Goal: Task Accomplishment & Management: Use online tool/utility

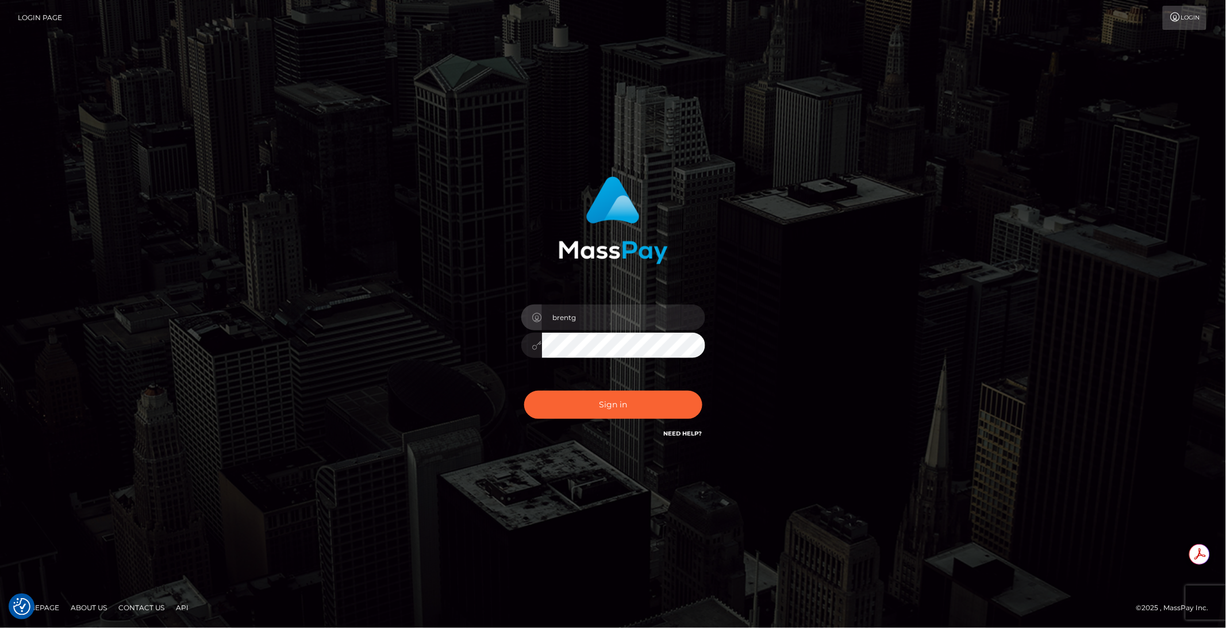
click at [646, 425] on div "Sign in Need Help?" at bounding box center [613, 409] width 201 height 51
click at [614, 403] on button "Sign in" at bounding box center [613, 405] width 178 height 28
type input "brentg"
click at [593, 405] on button "Sign in" at bounding box center [613, 405] width 178 height 28
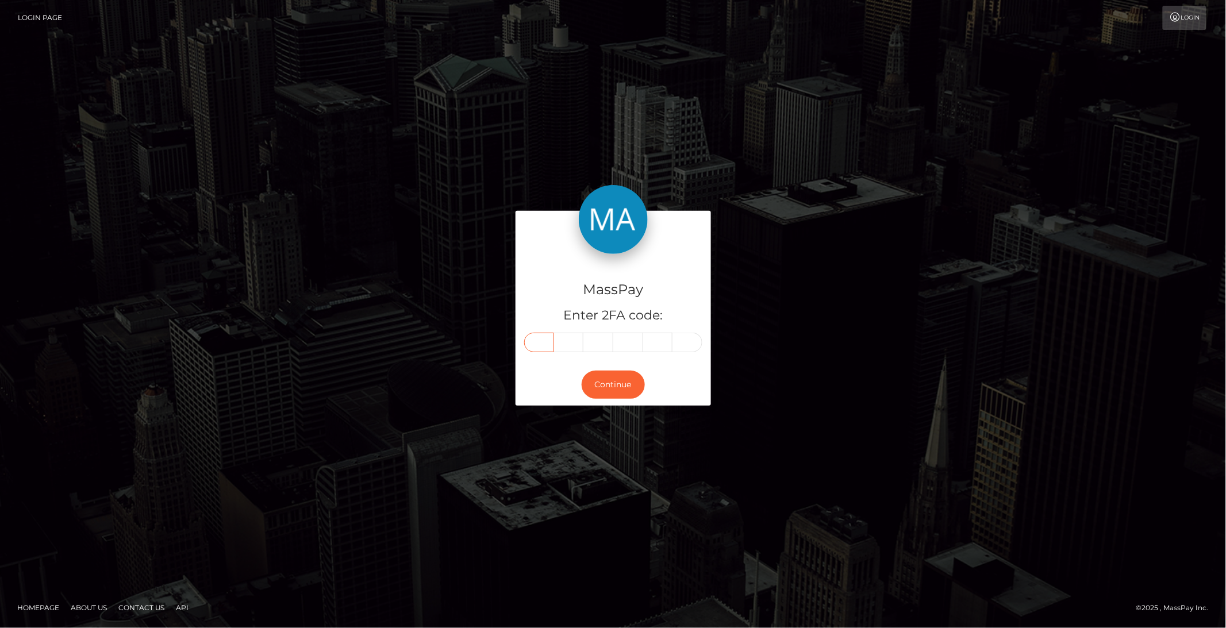
paste input "4"
type input "4"
type input "6"
type input "4"
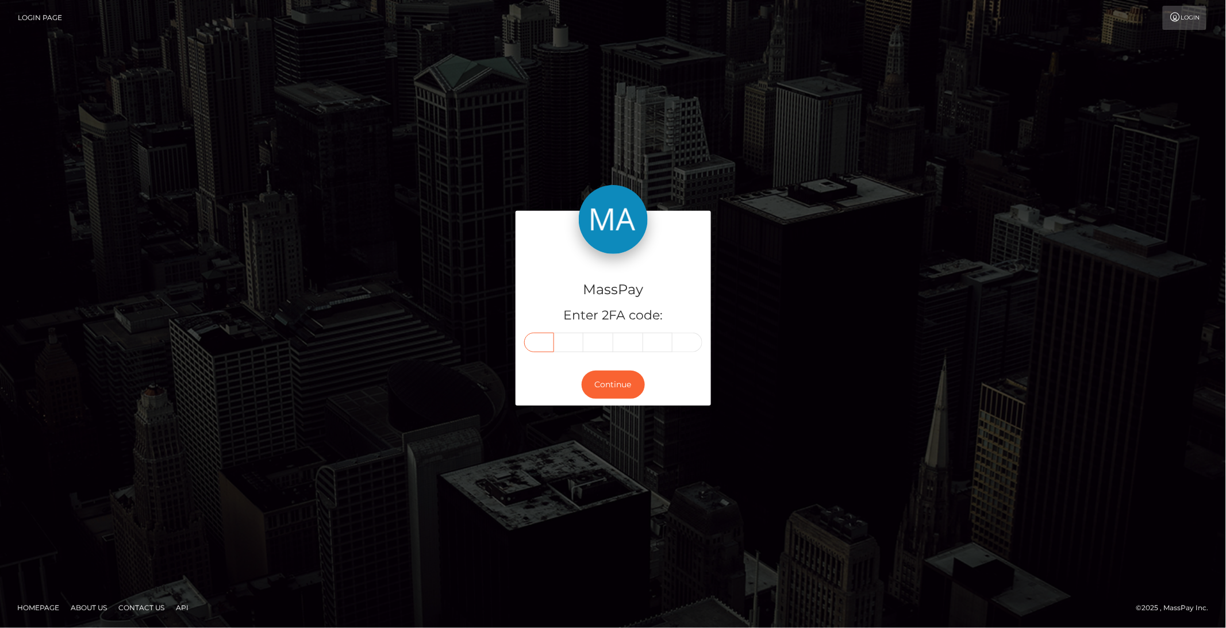
type input "3"
type input "6"
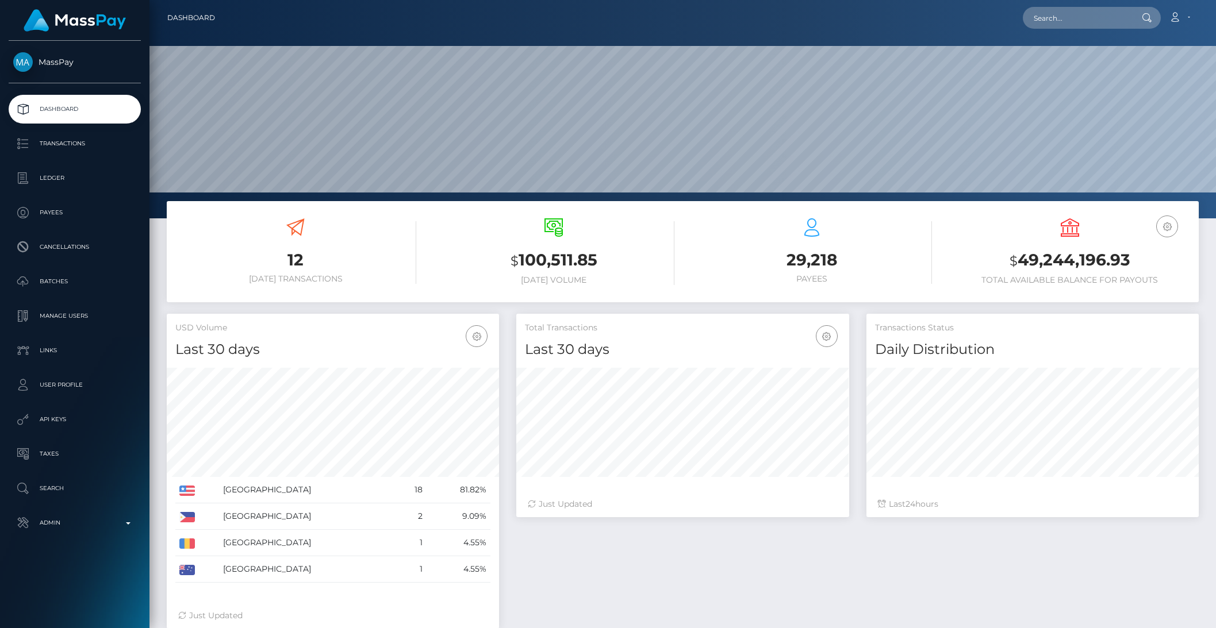
scroll to position [203, 332]
click at [1099, 14] on input "text" at bounding box center [1077, 18] width 108 height 22
paste input "poact_ltpXdJM06wiD"
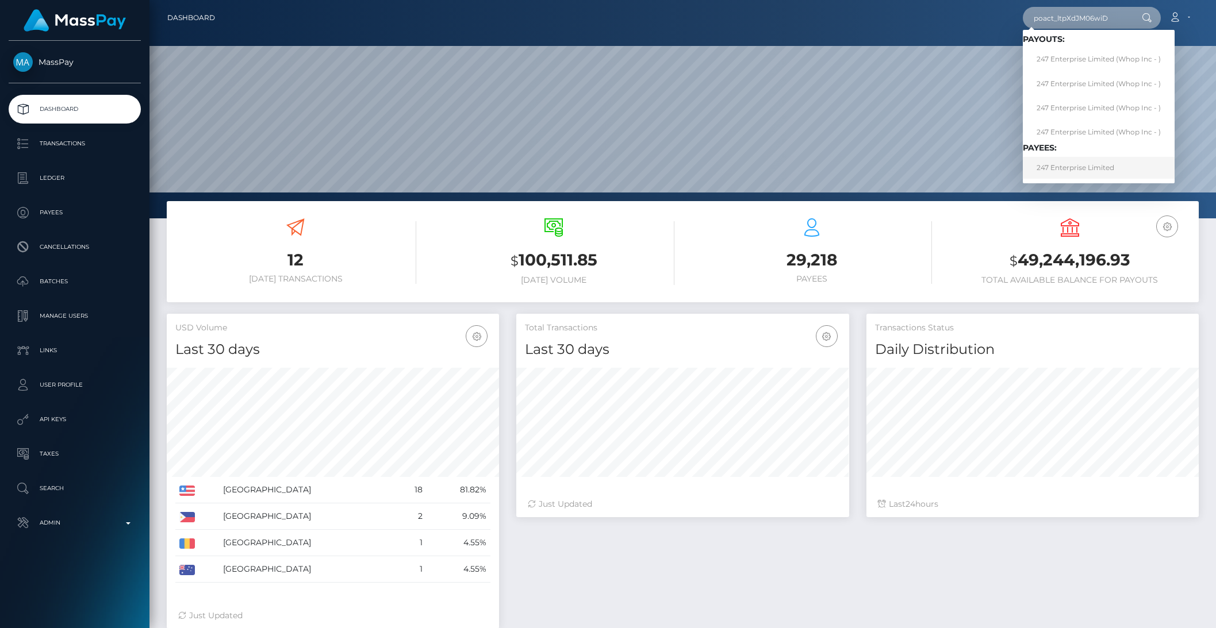
type input "poact_ltpXdJM06wiD"
click at [1084, 167] on link "247 Enterprise Limited" at bounding box center [1099, 167] width 152 height 21
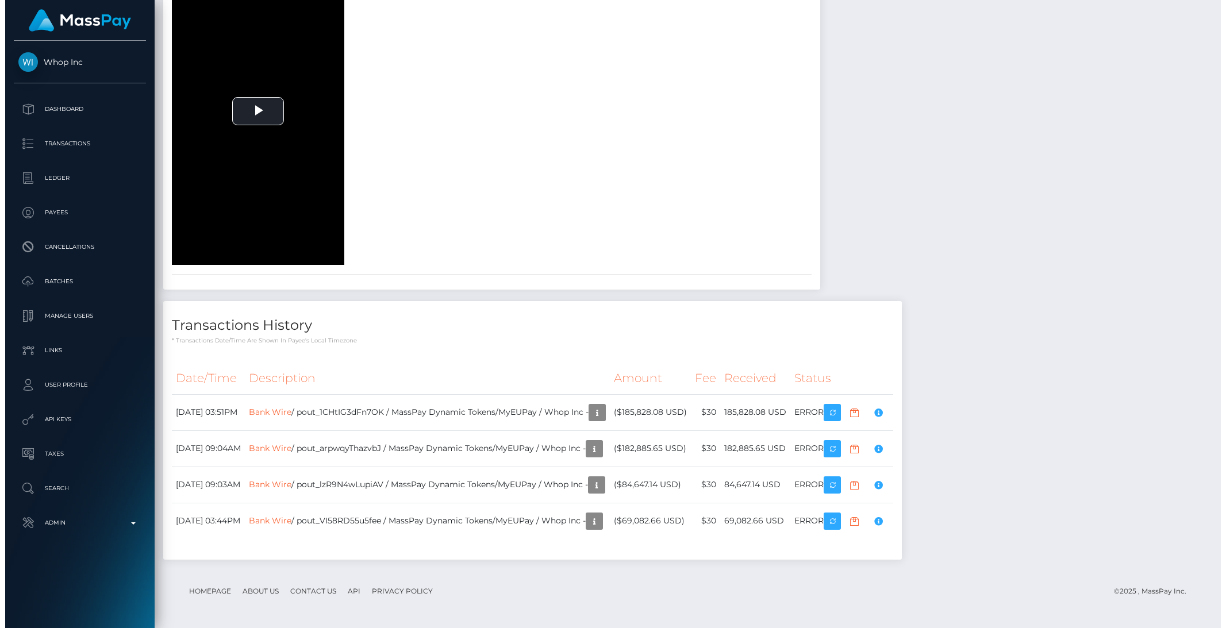
scroll to position [2039, 0]
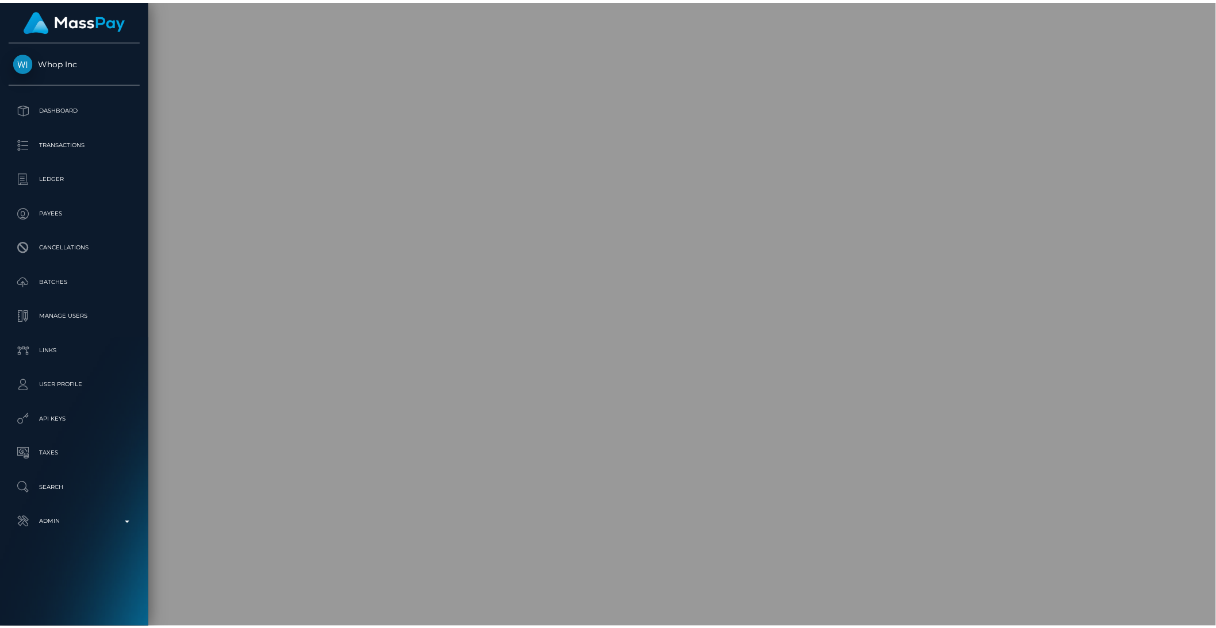
scroll to position [574814, 574619]
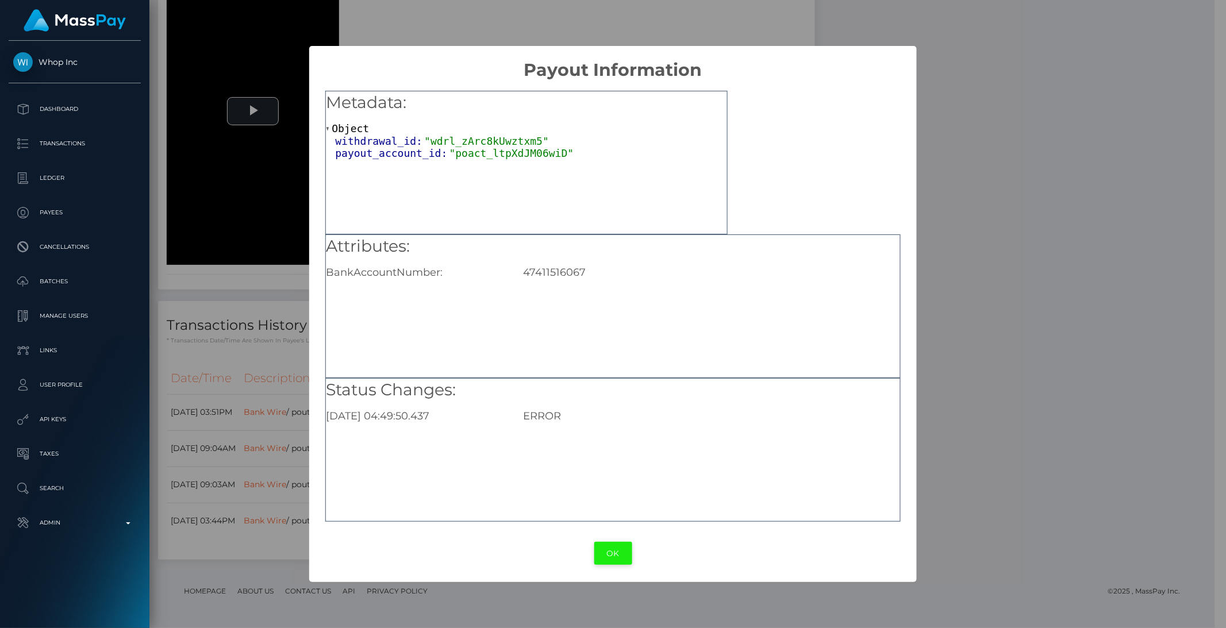
click at [609, 561] on button "OK" at bounding box center [614, 554] width 38 height 24
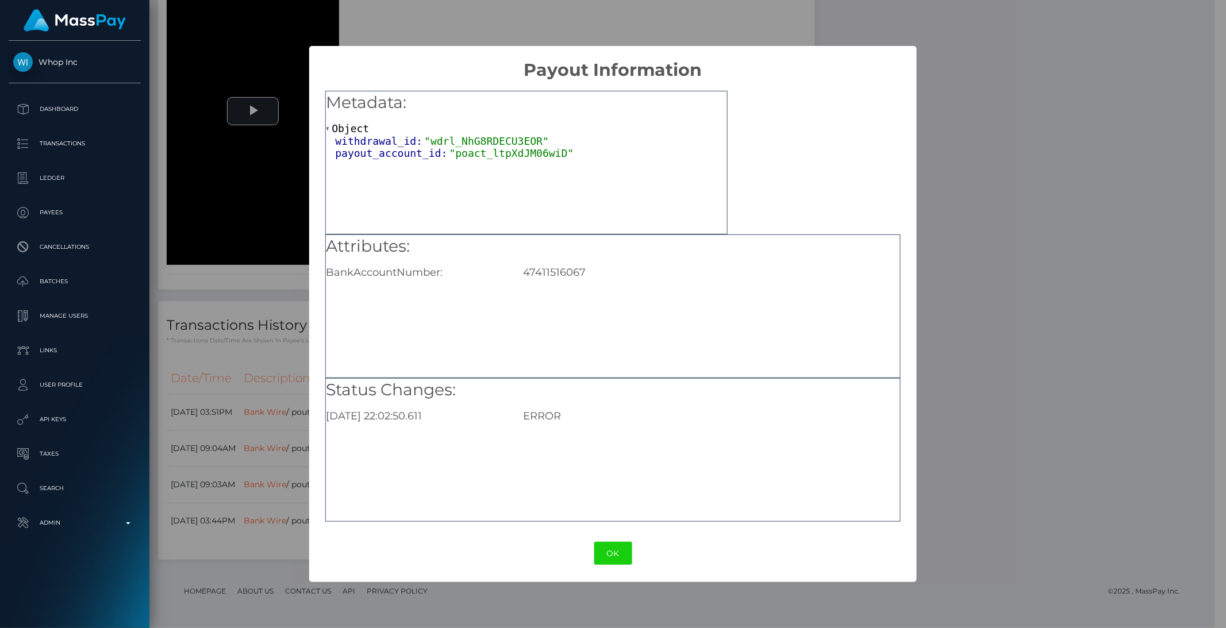
click at [1093, 474] on div "× Payout Information Metadata: Object withdrawal_id: "wdrl_NhG8RDECU3EOR" payou…" at bounding box center [613, 314] width 1226 height 628
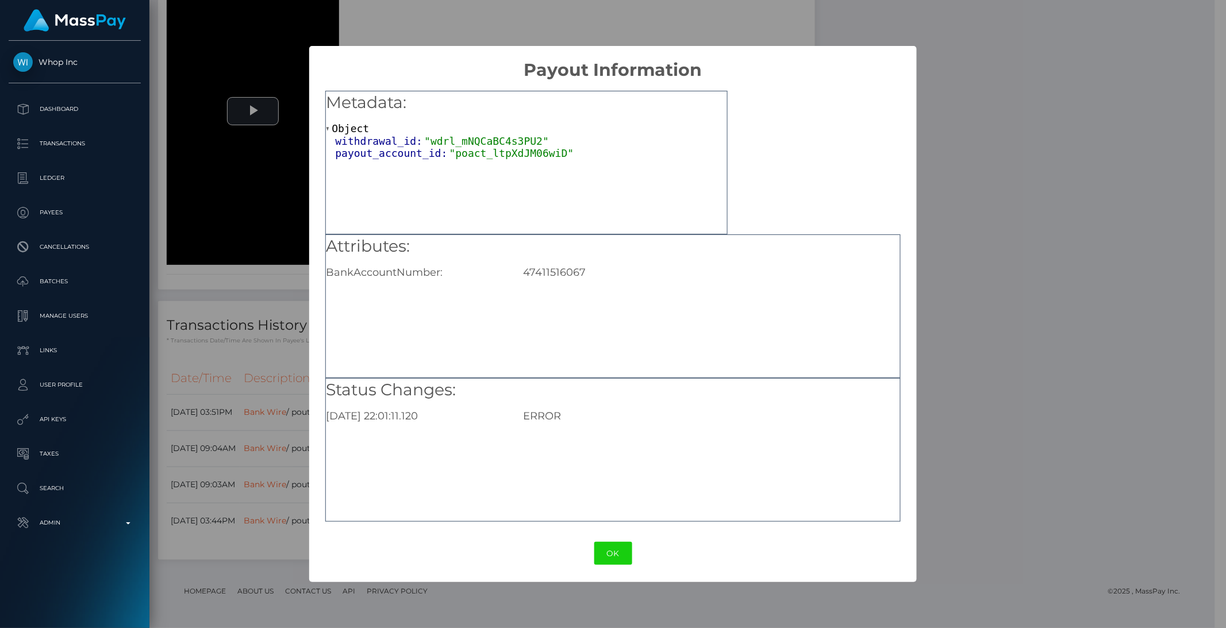
click at [1025, 503] on div "× Payout Information Metadata: Object withdrawal_id: "wdrl_mNQCaBC4s3PU2" payou…" at bounding box center [613, 314] width 1226 height 628
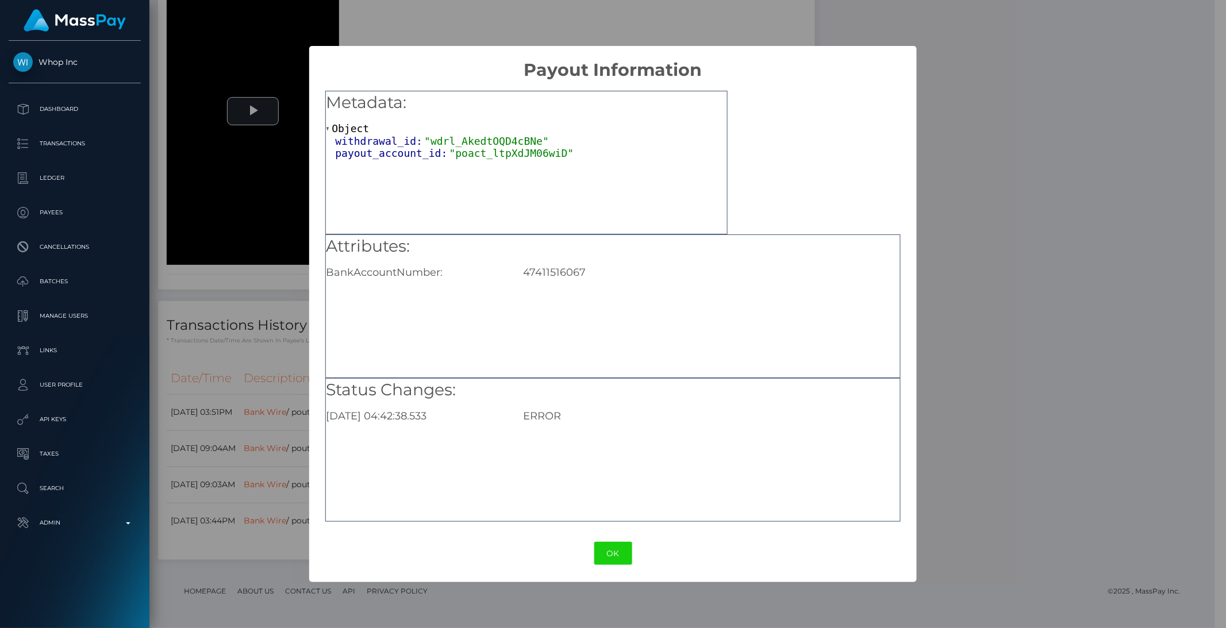
click at [1102, 284] on div "× Payout Information Metadata: Object withdrawal_id: "wdrl_AkedtOQD4cBNe" payou…" at bounding box center [613, 314] width 1226 height 628
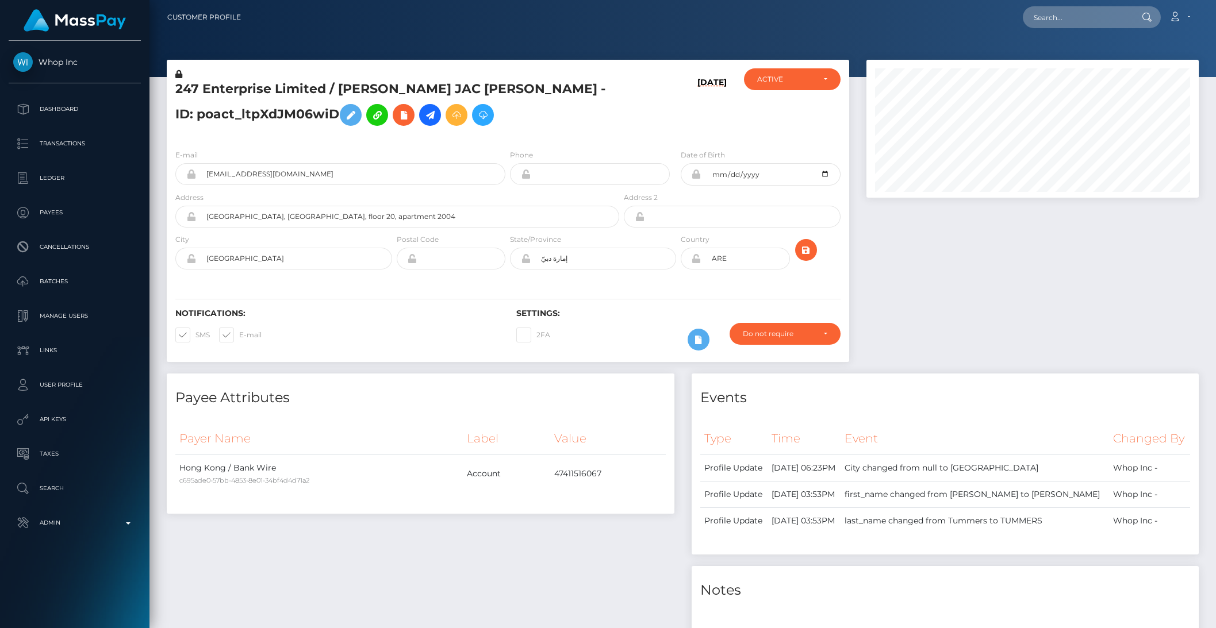
scroll to position [0, 0]
click at [423, 121] on icon at bounding box center [430, 116] width 14 height 14
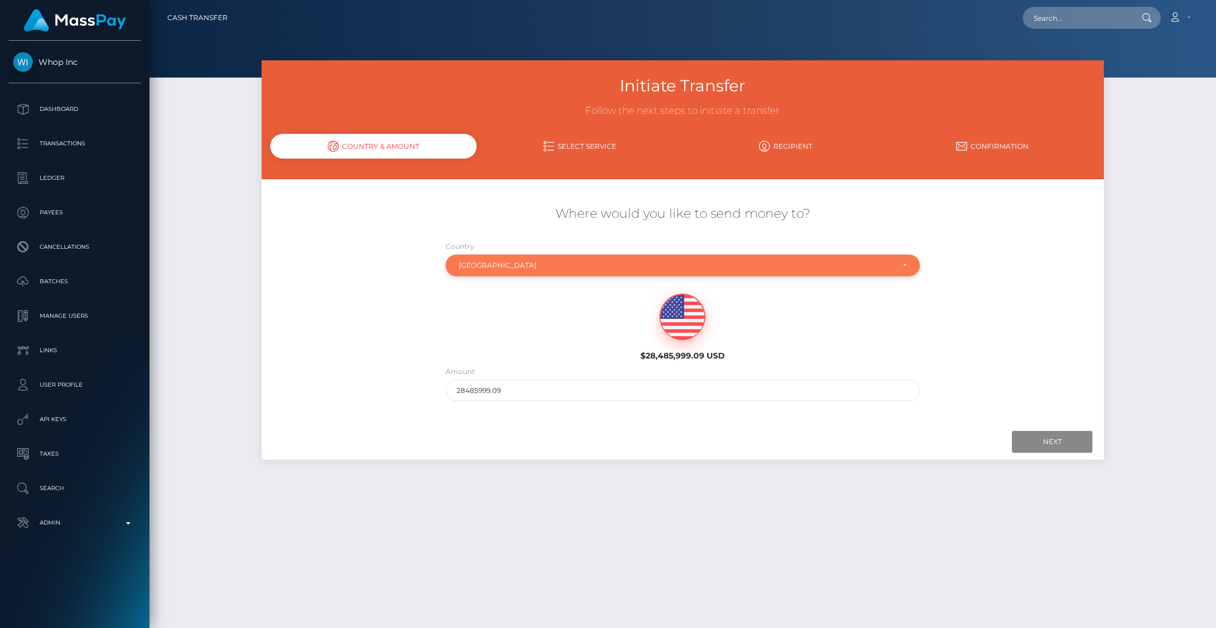
click at [486, 271] on div "[GEOGRAPHIC_DATA]" at bounding box center [683, 266] width 474 height 22
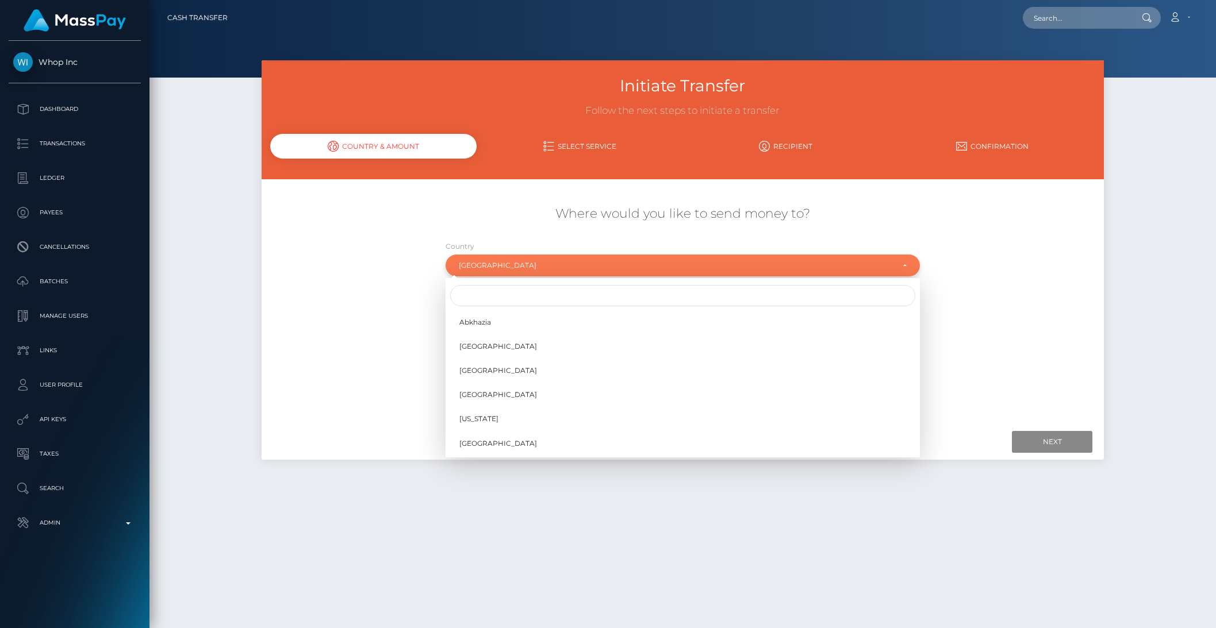
scroll to position [4744, 0]
click at [489, 302] on input "Search" at bounding box center [682, 295] width 465 height 21
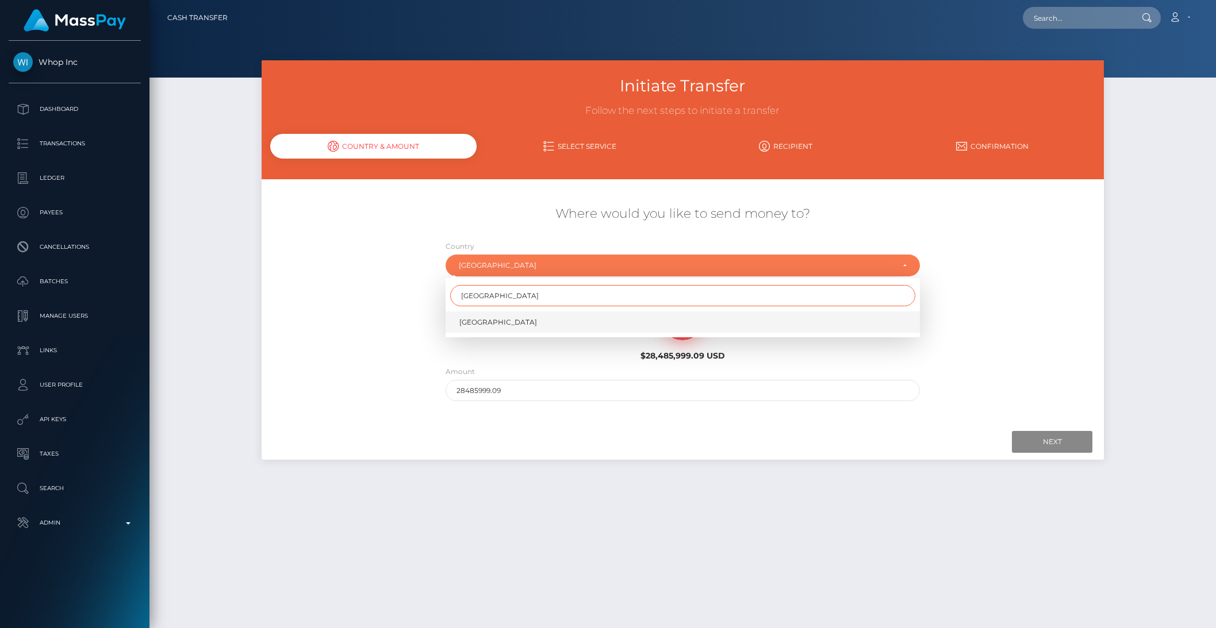
type input "[GEOGRAPHIC_DATA]"
click at [485, 319] on span "[GEOGRAPHIC_DATA]" at bounding box center [498, 322] width 78 height 10
select select "HKG"
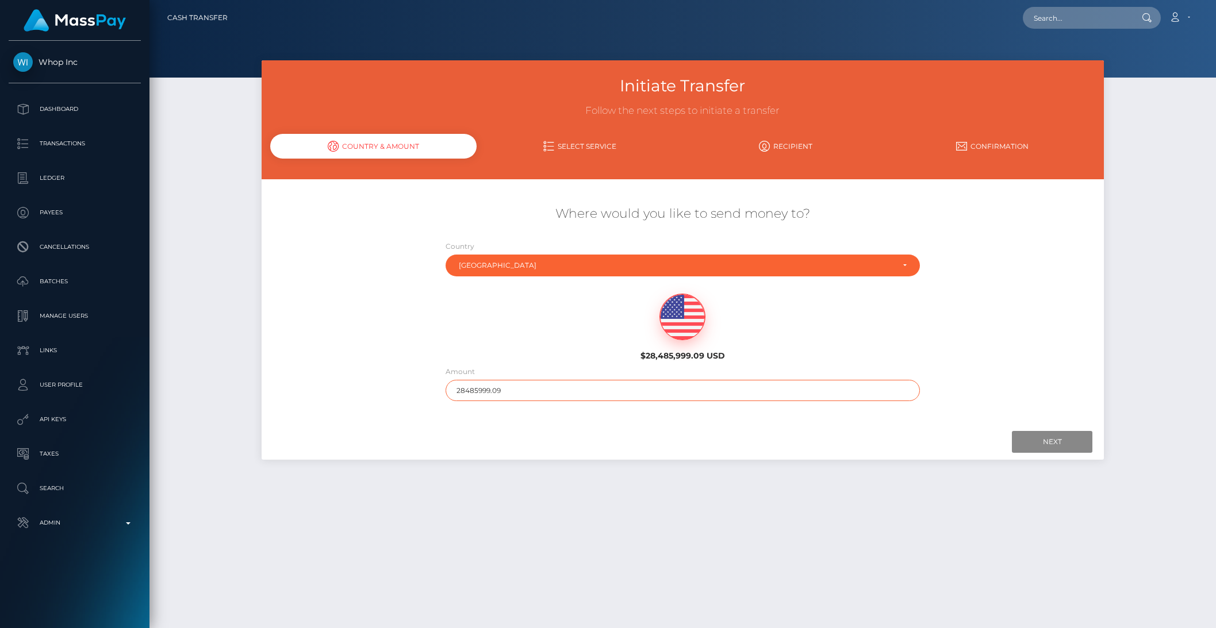
drag, startPoint x: 469, startPoint y: 389, endPoint x: 569, endPoint y: 388, distance: 100.1
click at [569, 388] on input "28485999.09" at bounding box center [683, 390] width 474 height 21
type input "284"
click at [1045, 436] on input "Next" at bounding box center [1052, 442] width 80 height 22
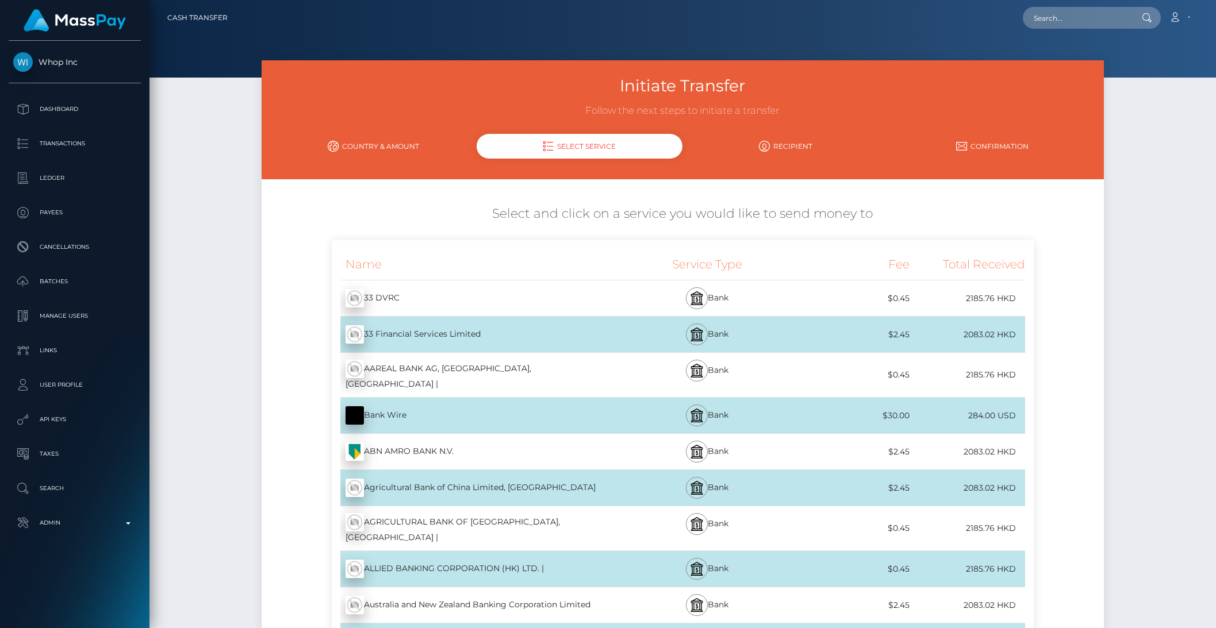
click at [534, 406] on div "Bank Wire - USD" at bounding box center [476, 416] width 289 height 32
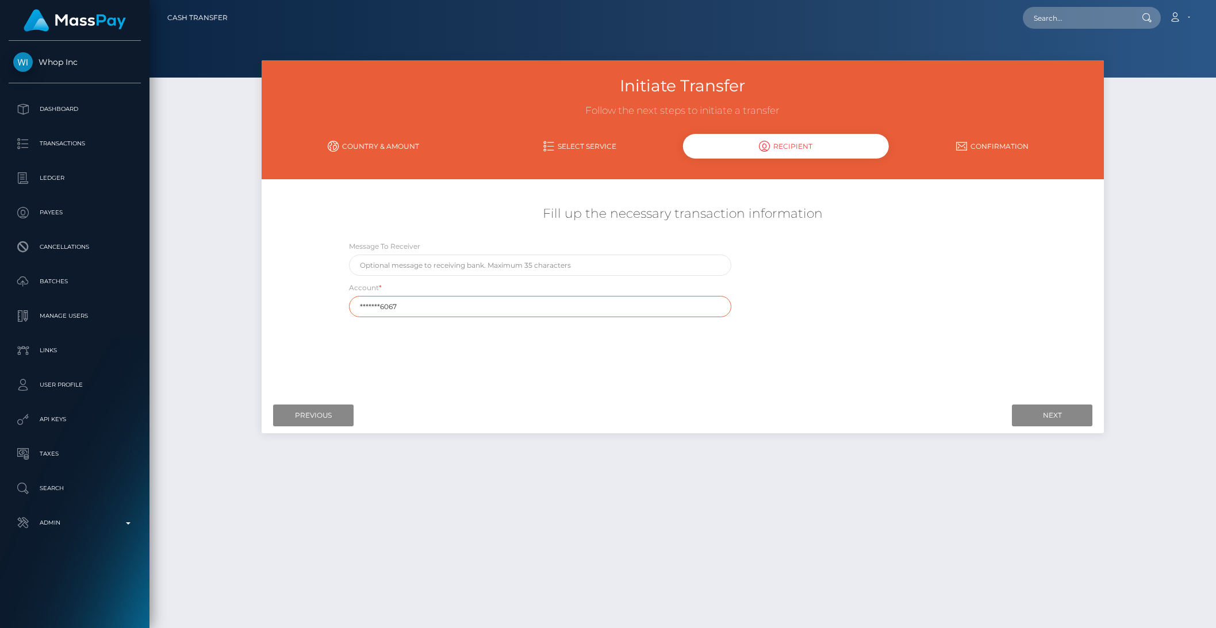
drag, startPoint x: 411, startPoint y: 310, endPoint x: 339, endPoint y: 299, distance: 72.8
click at [340, 299] on div "Account * *******6067" at bounding box center [540, 300] width 400 height 36
type input "*******6067"
click at [482, 346] on div "Where would you like to send money to? Country Abkhazia Afghanistan Albania Alg…" at bounding box center [683, 290] width 826 height 204
click at [314, 408] on input "Previous" at bounding box center [313, 416] width 80 height 22
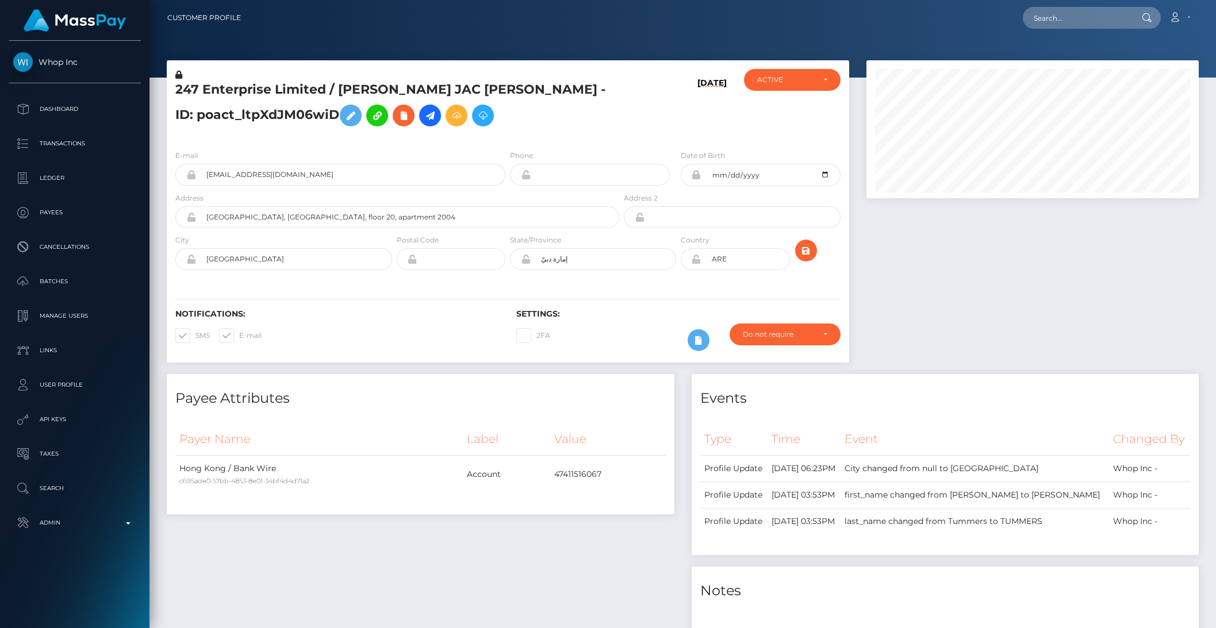
scroll to position [138, 332]
click at [51, 420] on p "API Keys" at bounding box center [74, 419] width 123 height 17
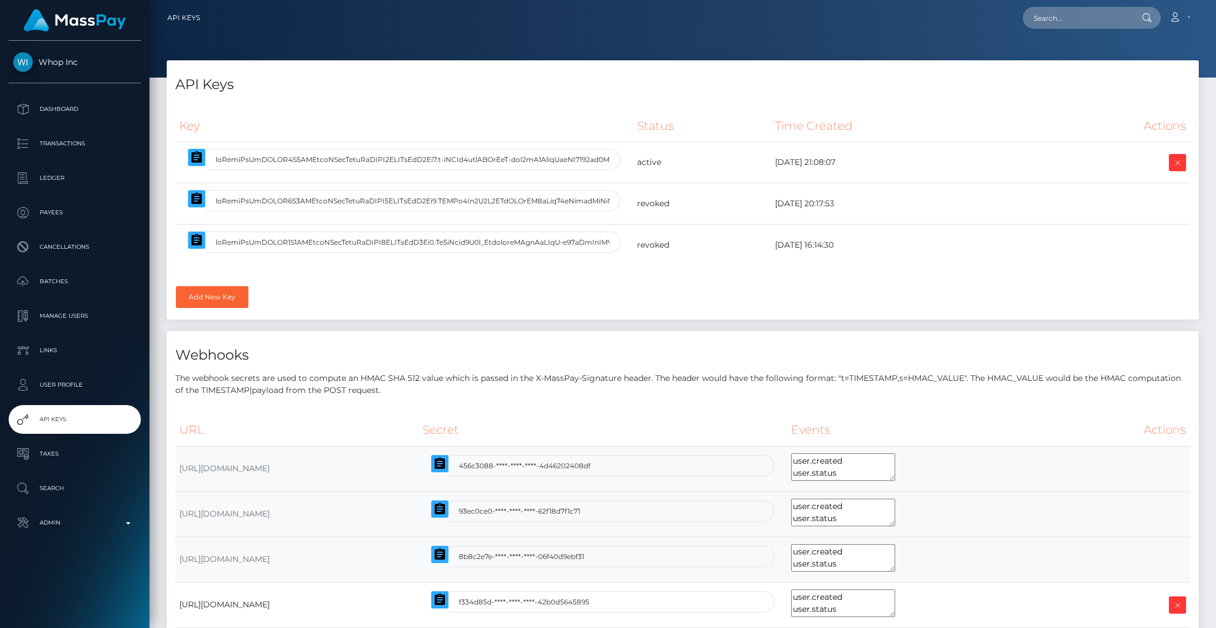
select select
click at [192, 164] on icon "button" at bounding box center [197, 158] width 14 height 14
click at [195, 158] on icon "button" at bounding box center [197, 158] width 14 height 14
click at [1080, 17] on input "text" at bounding box center [1077, 18] width 108 height 22
paste input "4c309f92-94a7-11f0-bd85-0694aced620b"
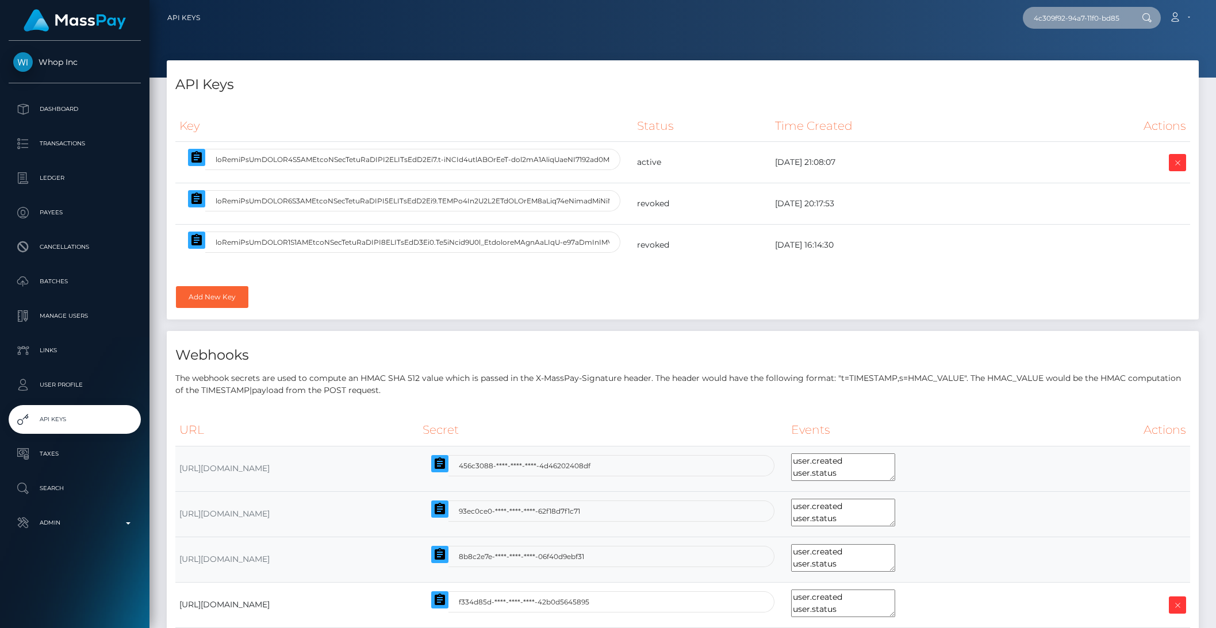
scroll to position [0, 62]
type input "4c309f92-94a7-11f0-bd85-0694aced620b"
click at [1099, 57] on link "247 Enterprise Limited" at bounding box center [1075, 59] width 105 height 21
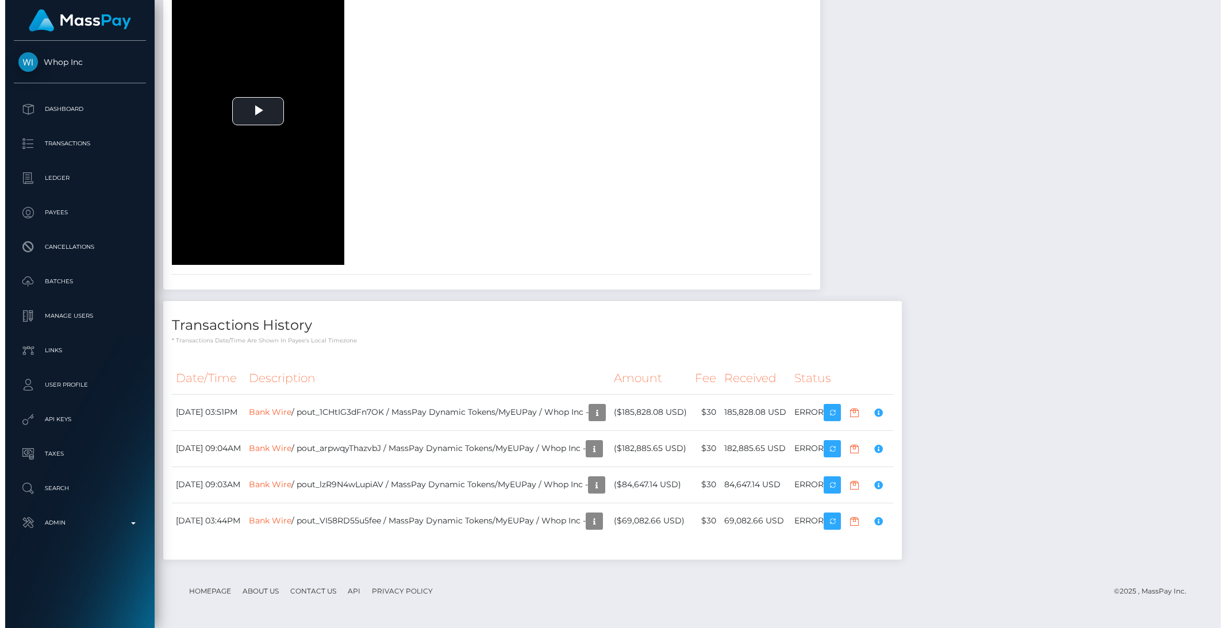
scroll to position [2039, 0]
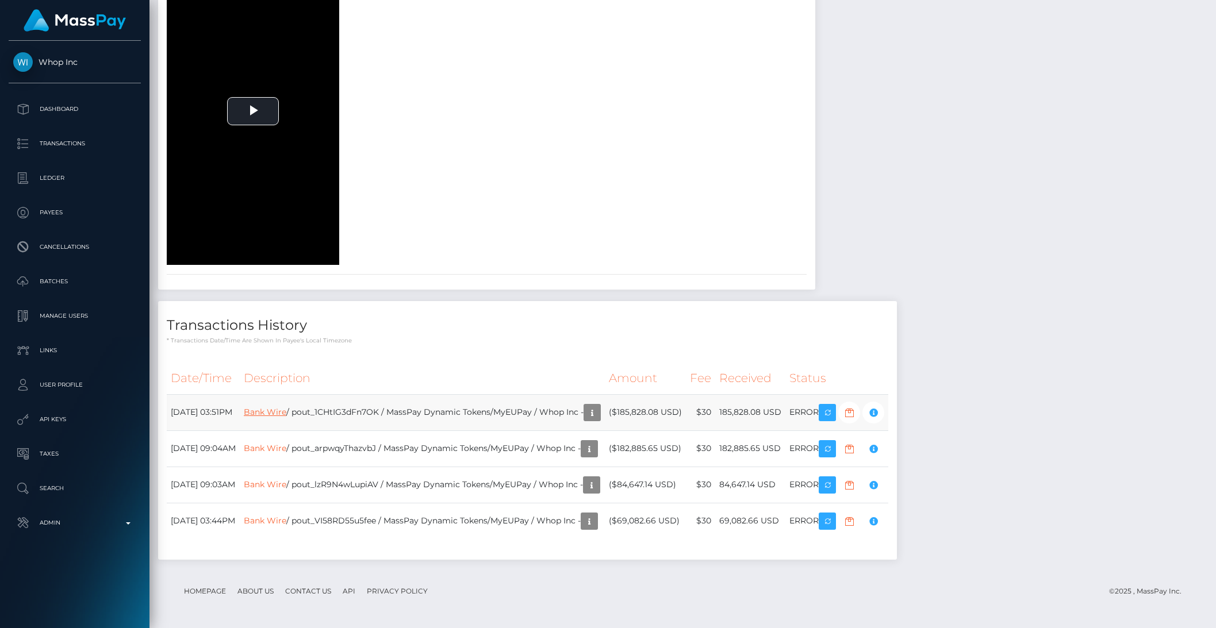
click at [286, 413] on link "Bank Wire" at bounding box center [265, 412] width 43 height 10
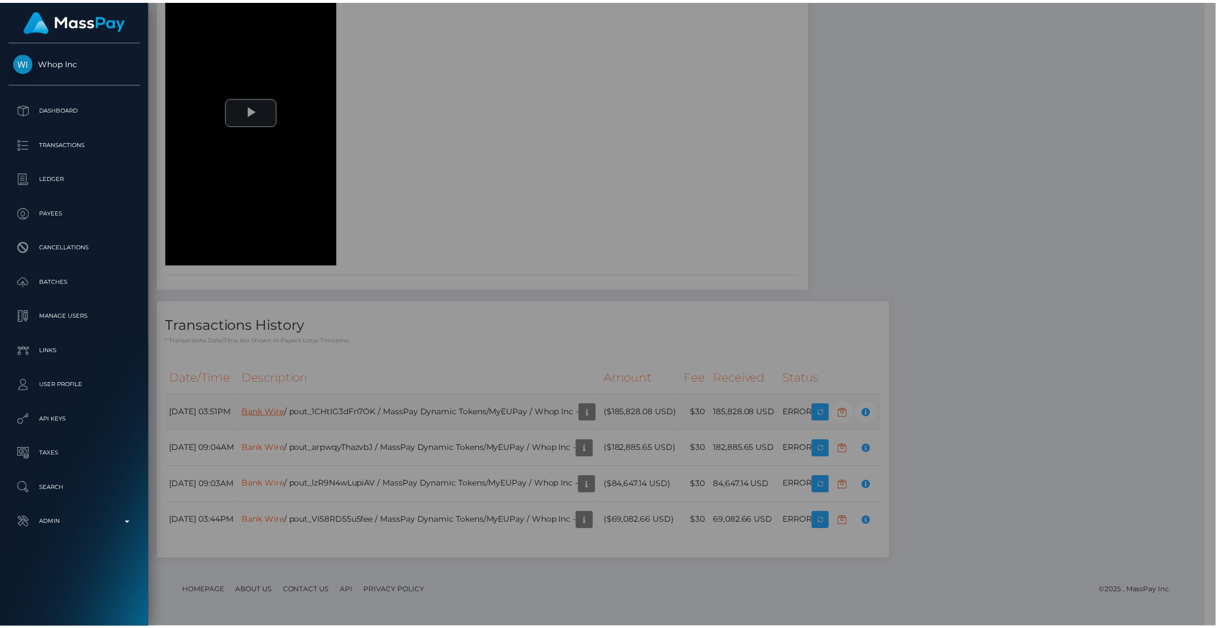
scroll to position [574814, 574619]
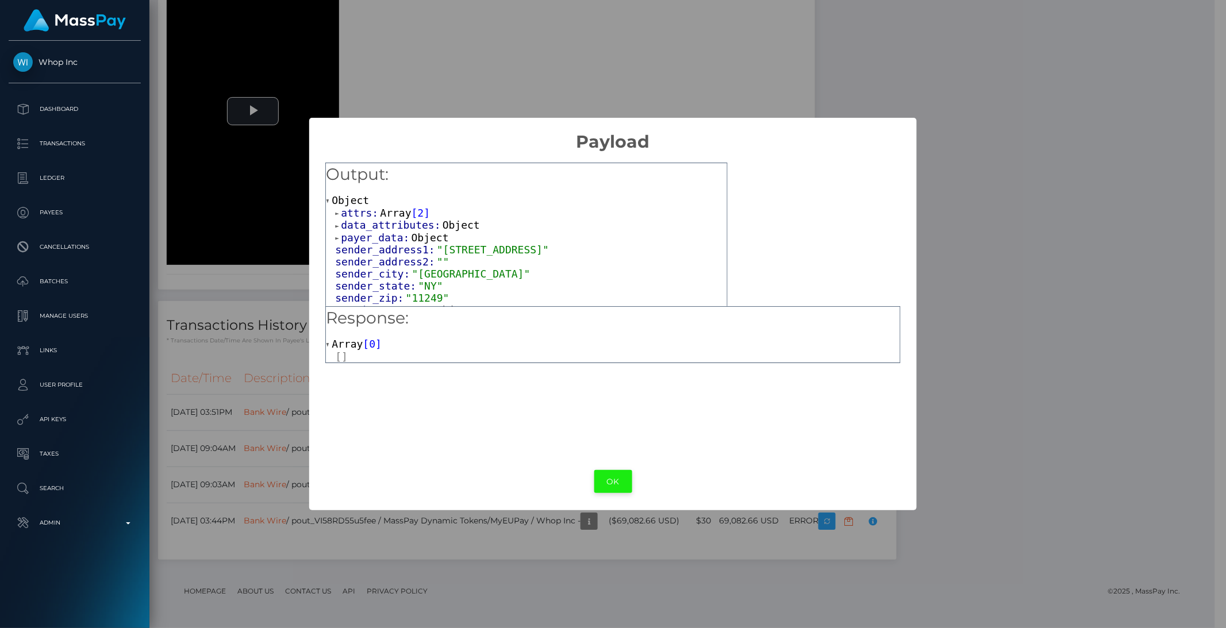
click at [609, 474] on button "OK" at bounding box center [614, 482] width 38 height 24
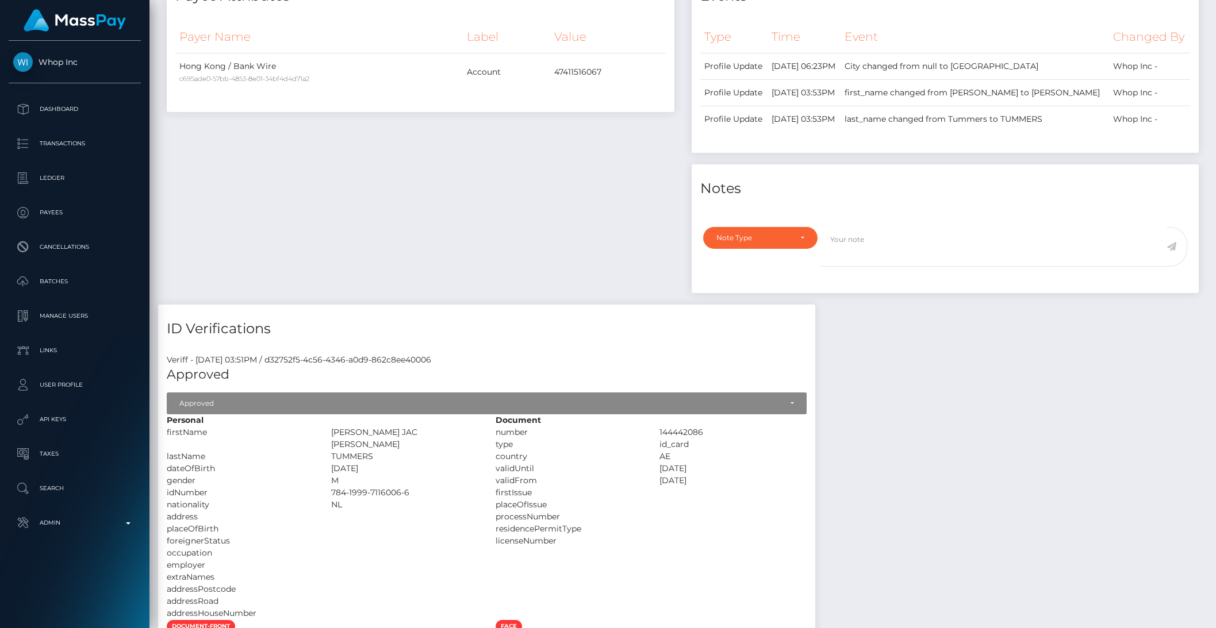
scroll to position [0, 0]
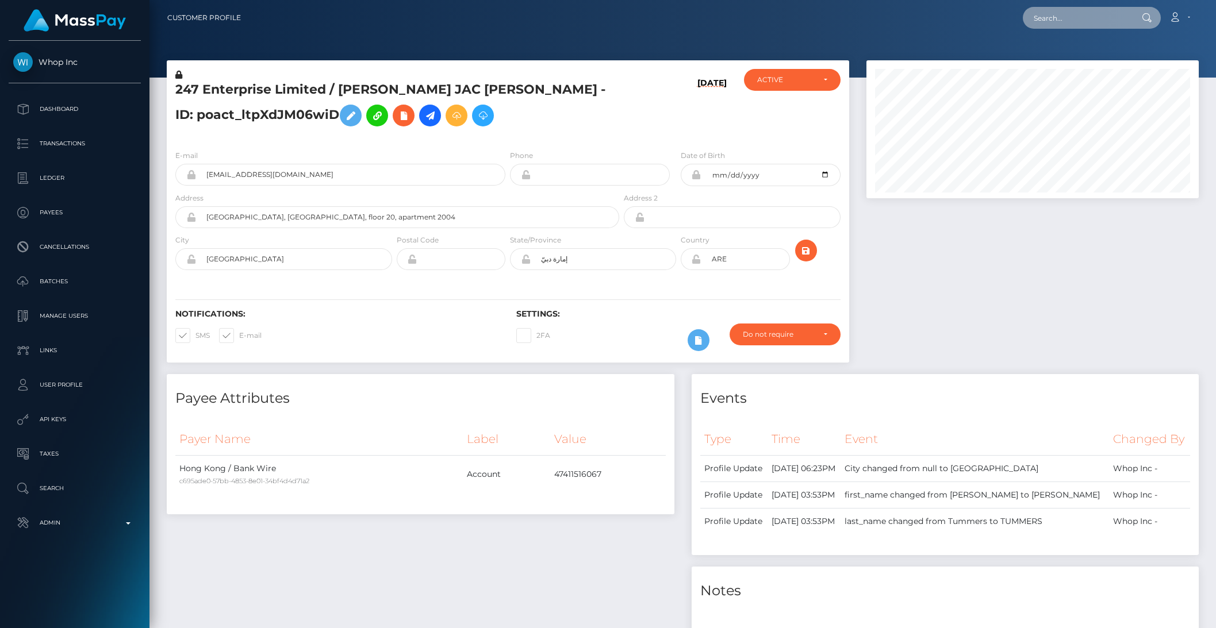
click at [1059, 25] on input "text" at bounding box center [1077, 18] width 108 height 22
type input "denise@masspay.io"
click at [1079, 55] on link "Ma. Denise Manalansan" at bounding box center [1074, 59] width 102 height 21
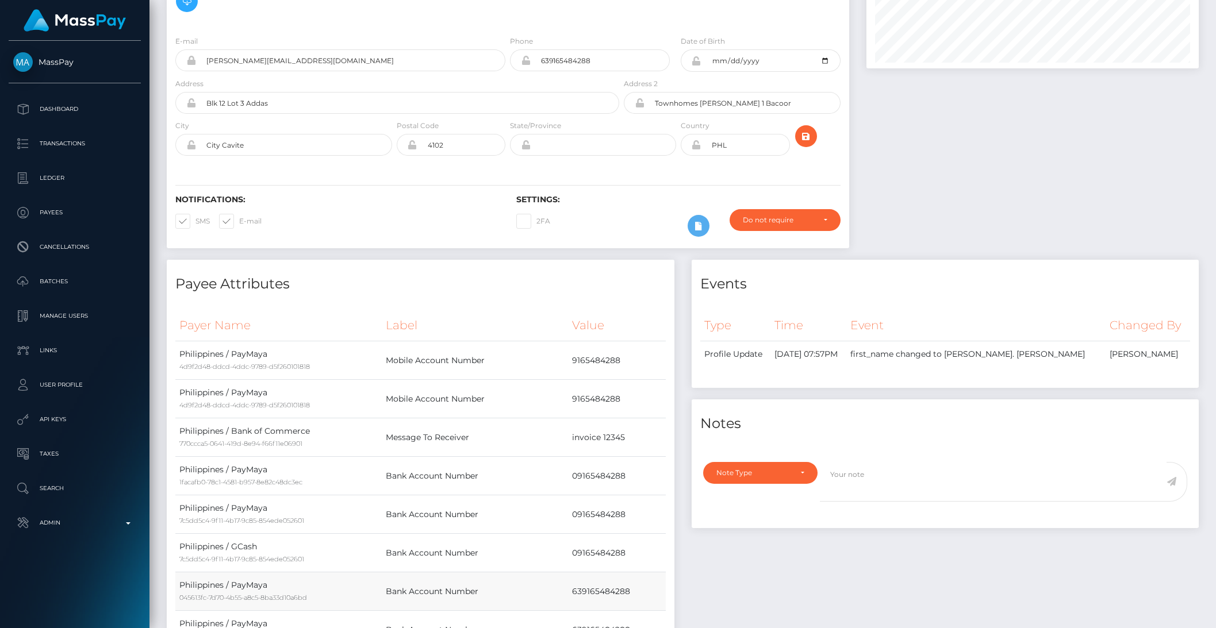
scroll to position [131, 0]
click at [604, 572] on td "639165484288" at bounding box center [616, 591] width 97 height 39
copy td "639165484288"
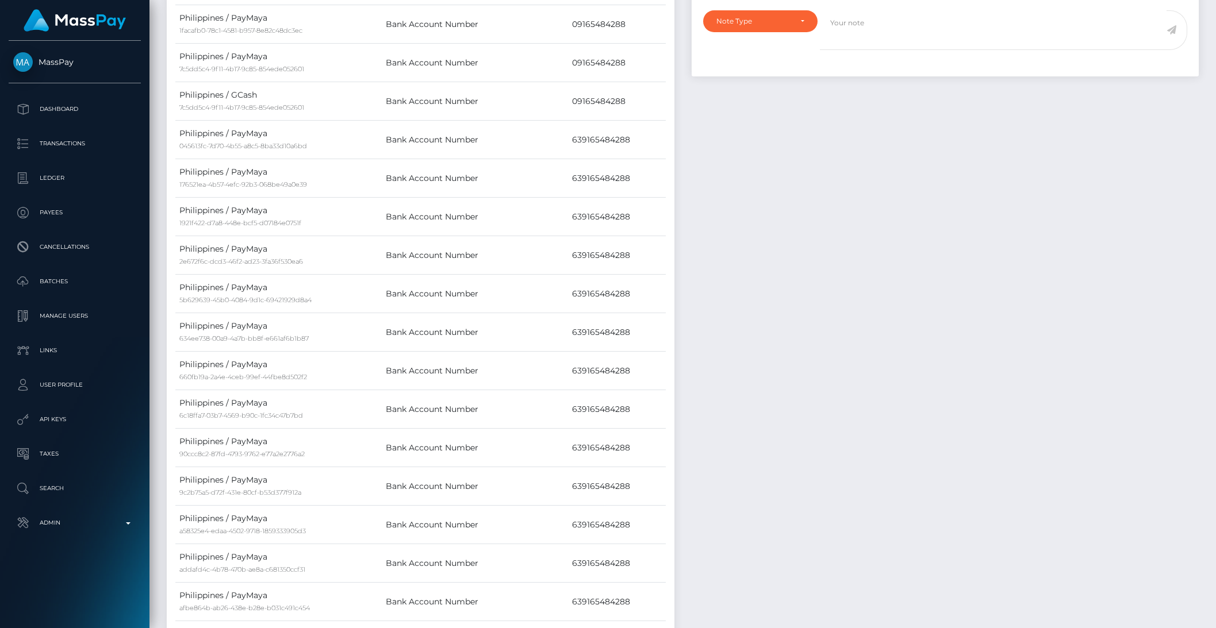
scroll to position [0, 0]
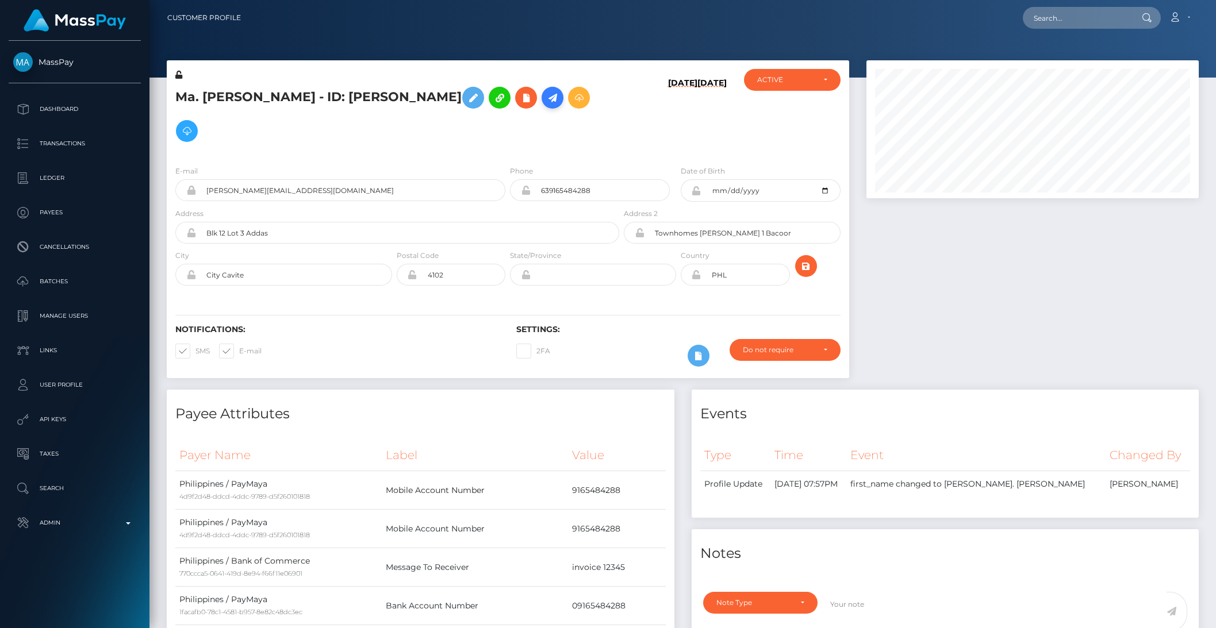
click at [546, 96] on icon at bounding box center [553, 98] width 14 height 14
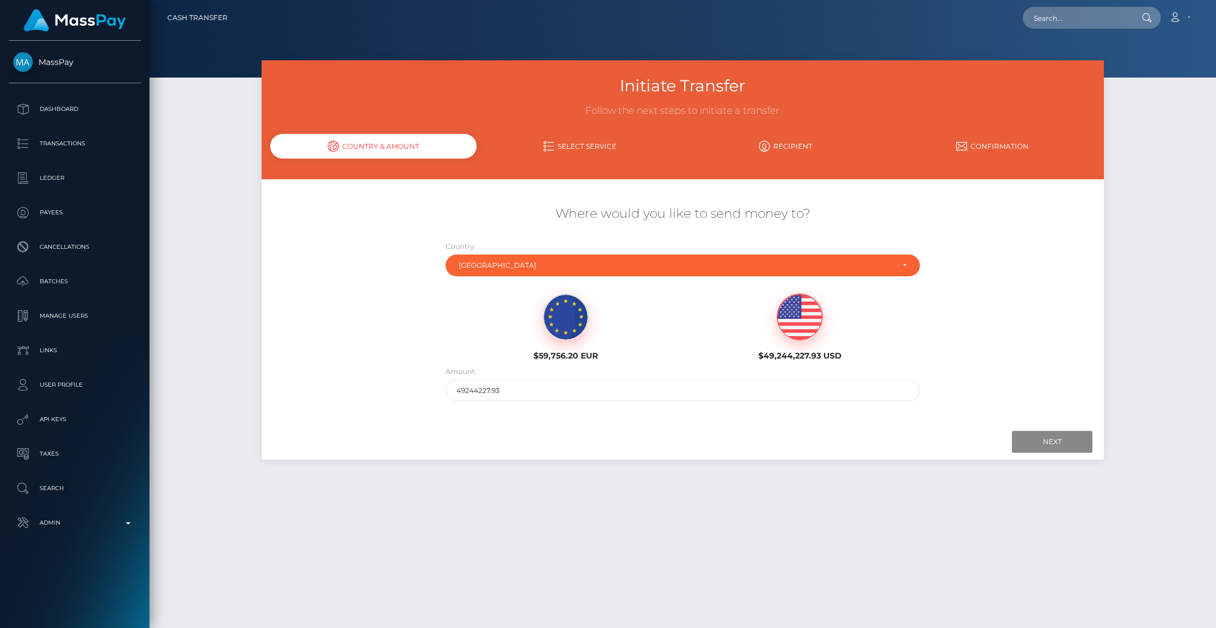
click at [799, 315] on img at bounding box center [799, 317] width 45 height 46
drag, startPoint x: 504, startPoint y: 391, endPoint x: 425, endPoint y: 389, distance: 79.4
click at [425, 389] on div "Where would you like to send money to? Country Abkhazia [GEOGRAPHIC_DATA] [GEOG…" at bounding box center [683, 304] width 843 height 208
type input "900"
click at [1059, 447] on input "Next" at bounding box center [1052, 442] width 80 height 22
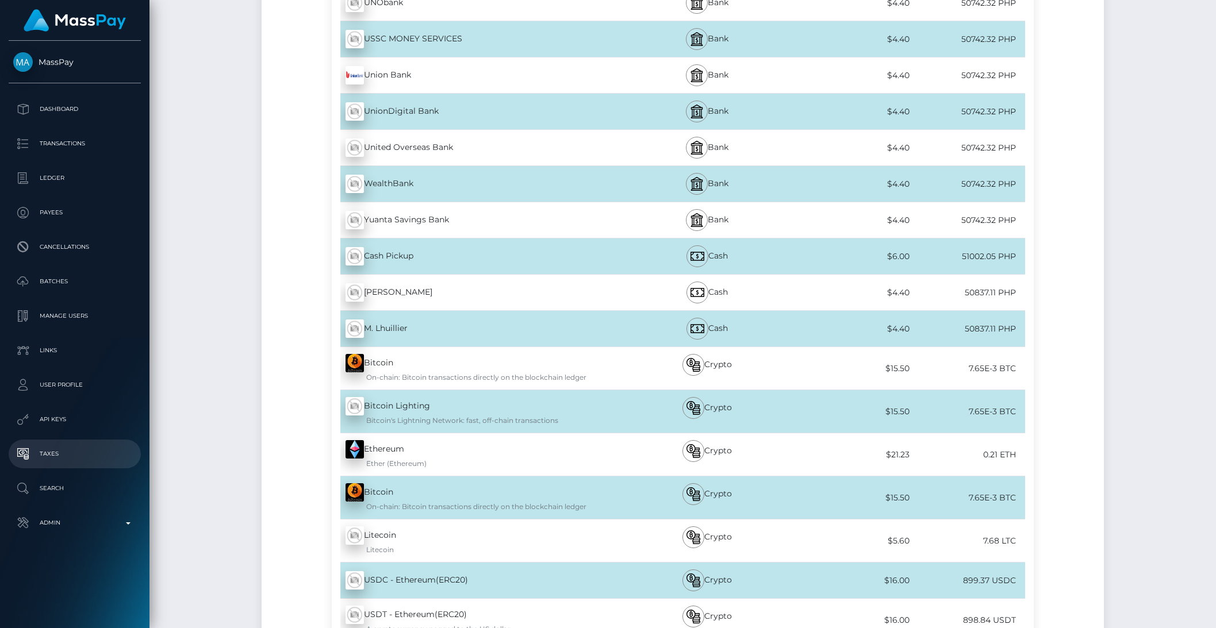
scroll to position [10476, 0]
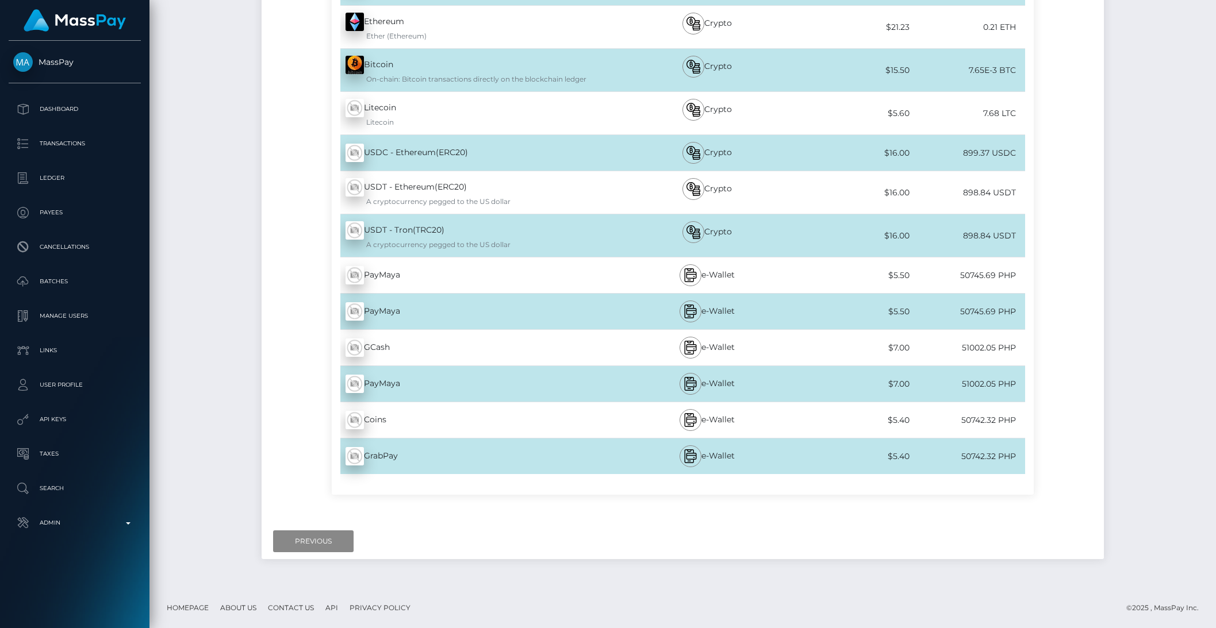
click at [496, 279] on div "PayMaya - PHP" at bounding box center [476, 275] width 289 height 32
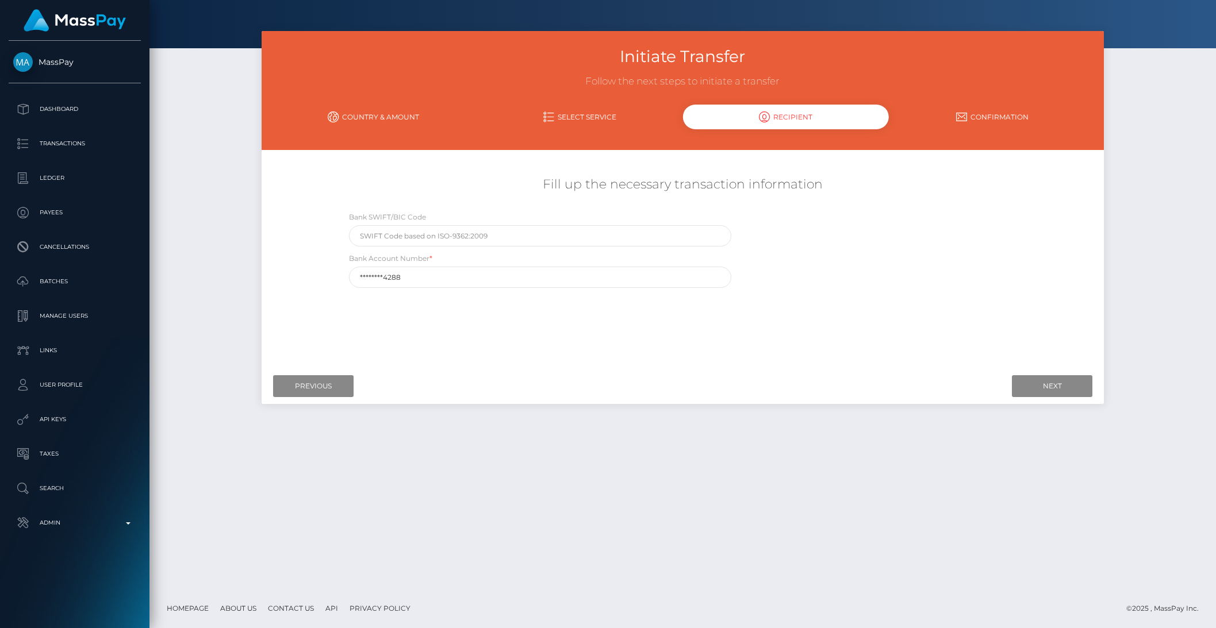
scroll to position [0, 0]
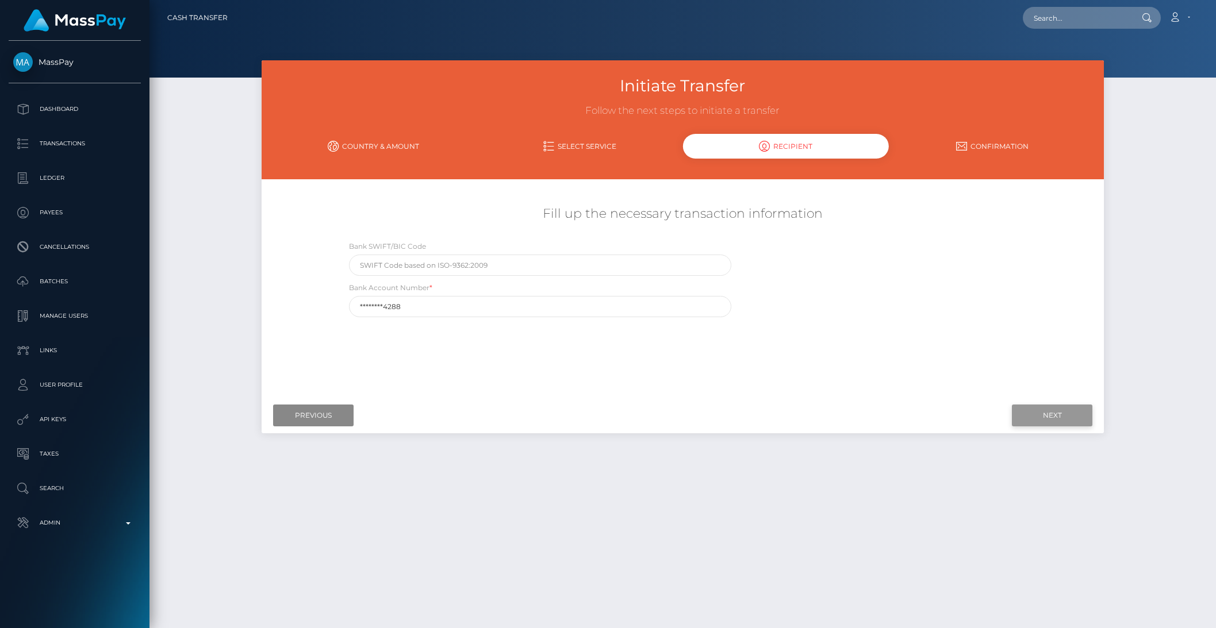
click at [1049, 411] on input "Next" at bounding box center [1052, 416] width 80 height 22
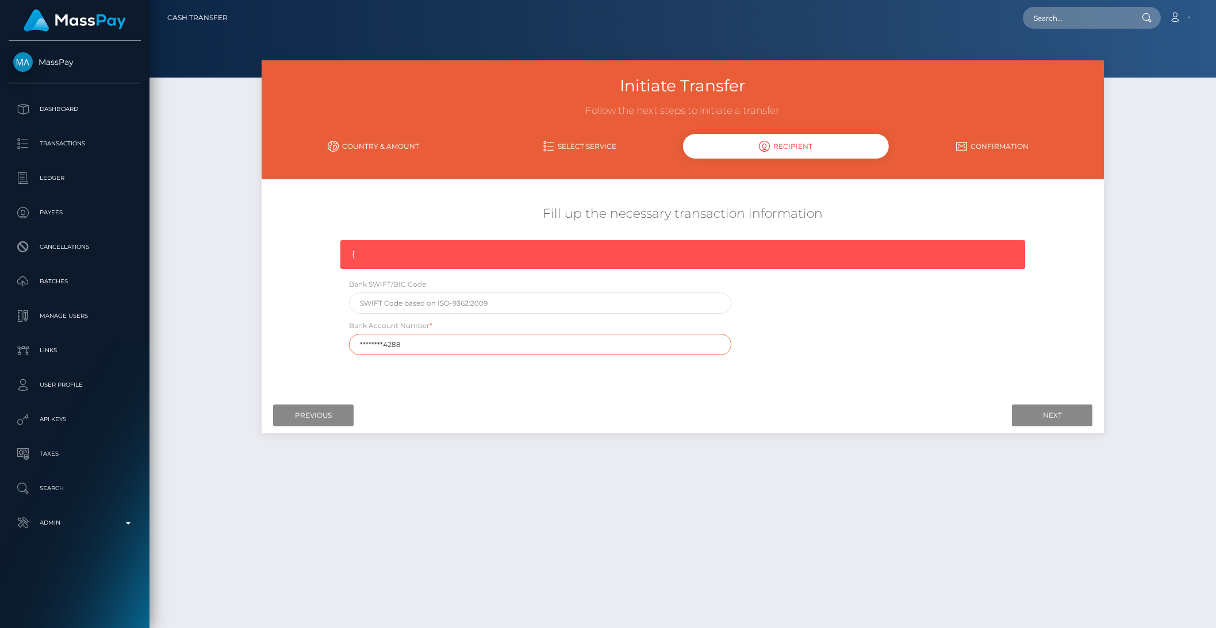
drag, startPoint x: 405, startPoint y: 342, endPoint x: 327, endPoint y: 343, distance: 78.2
click at [327, 343] on div "Fill up the necessary transaction information { Bank SWIFT/BIC Code Bank Accoun…" at bounding box center [683, 281] width 843 height 162
paste input "63916548"
type input "639165484288"
click at [1027, 412] on input "Next" at bounding box center [1052, 416] width 80 height 22
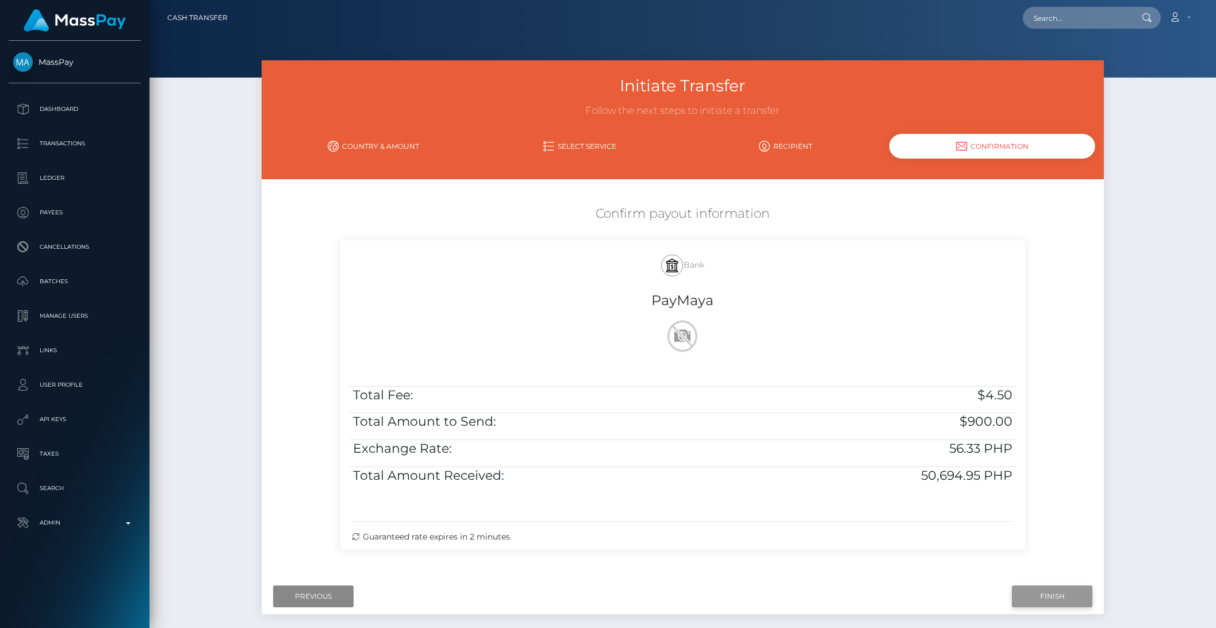
click at [1050, 600] on input "Finish" at bounding box center [1052, 597] width 80 height 22
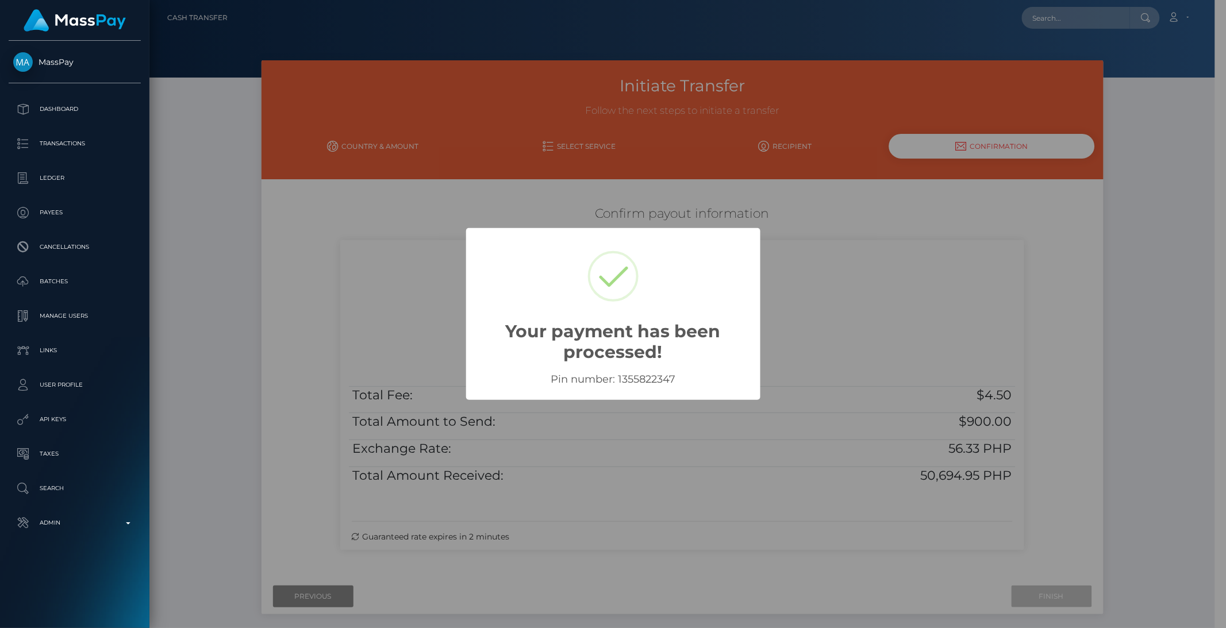
click at [859, 339] on div "× Your payment has been processed! Pin number: 1355822347 OK No Cancel" at bounding box center [613, 314] width 1226 height 628
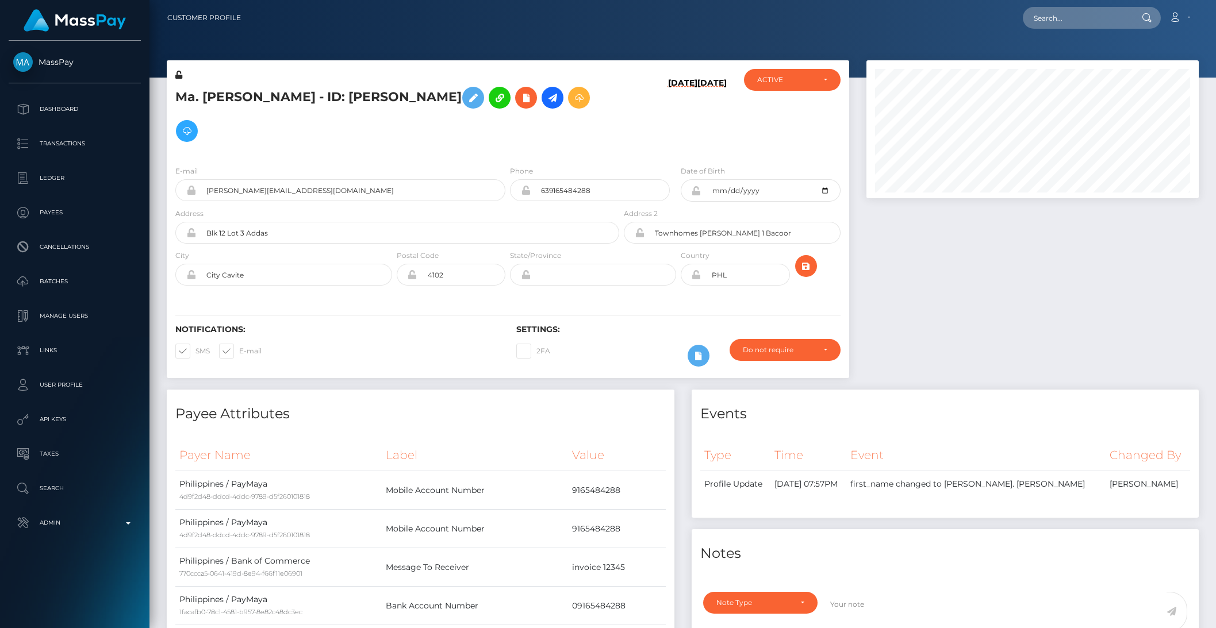
scroll to position [138, 332]
click at [88, 524] on p "Admin" at bounding box center [74, 523] width 123 height 17
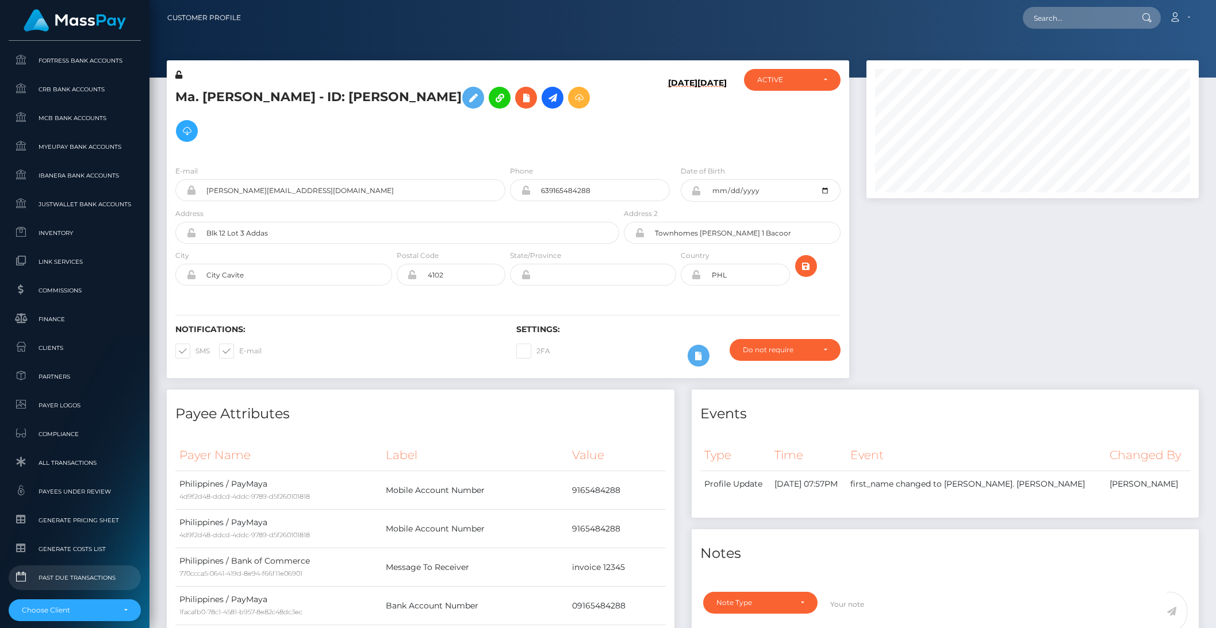
scroll to position [611, 0]
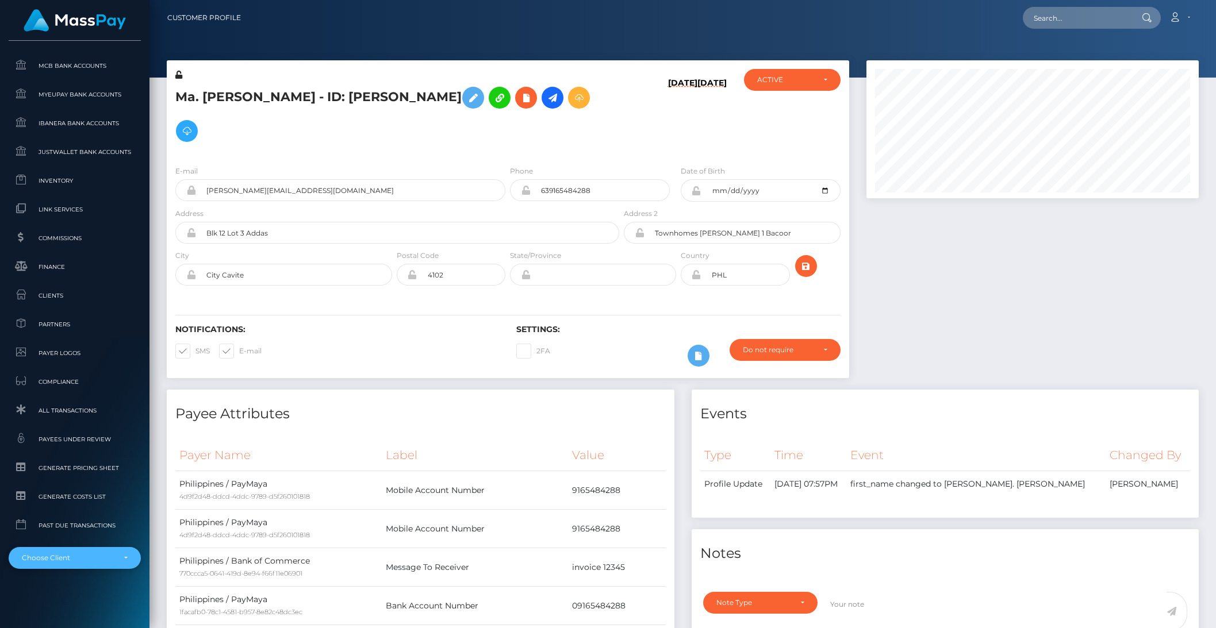
click at [75, 553] on div "Choose Client" at bounding box center [75, 558] width 132 height 22
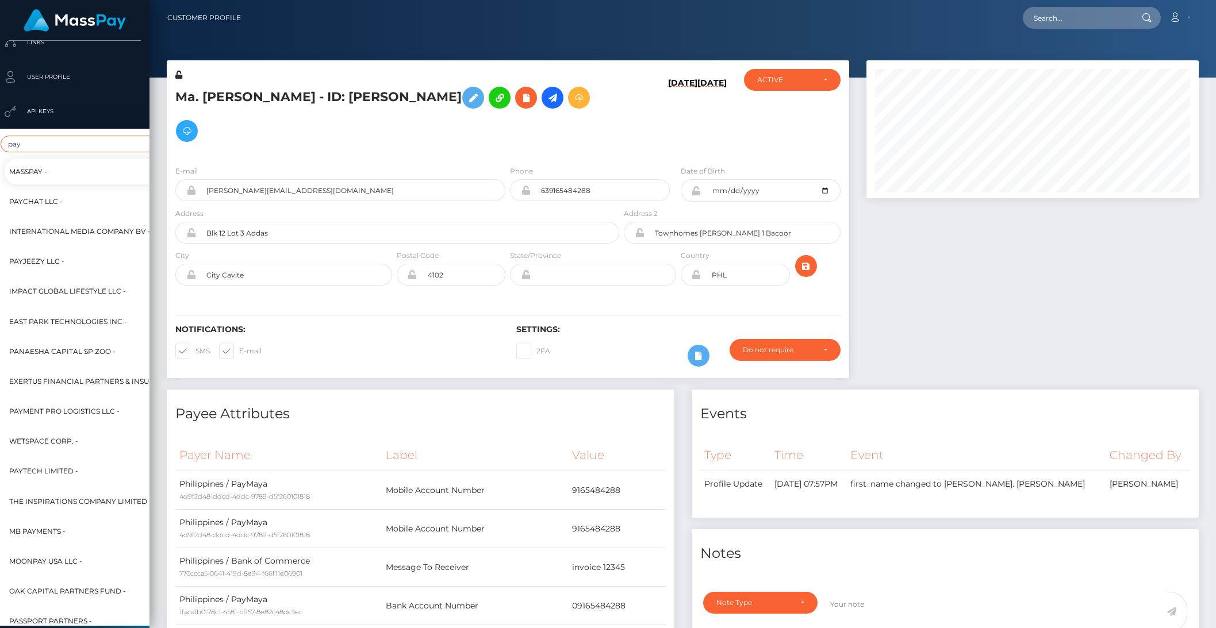
scroll to position [308, 6]
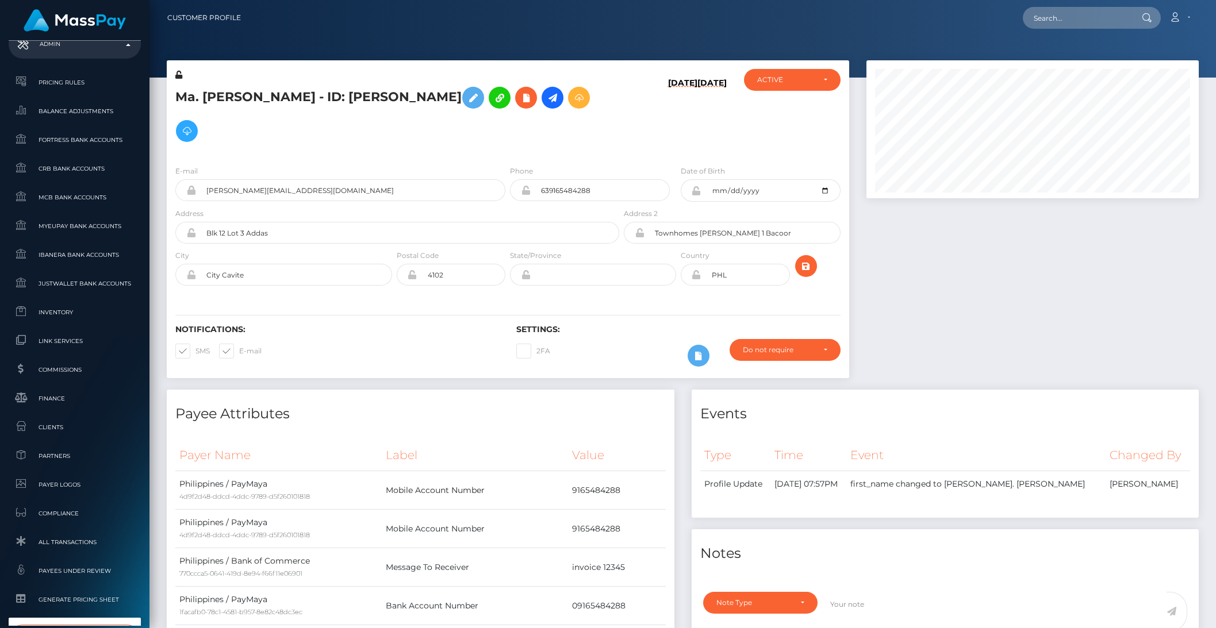
type input "paybis"
select select "314"
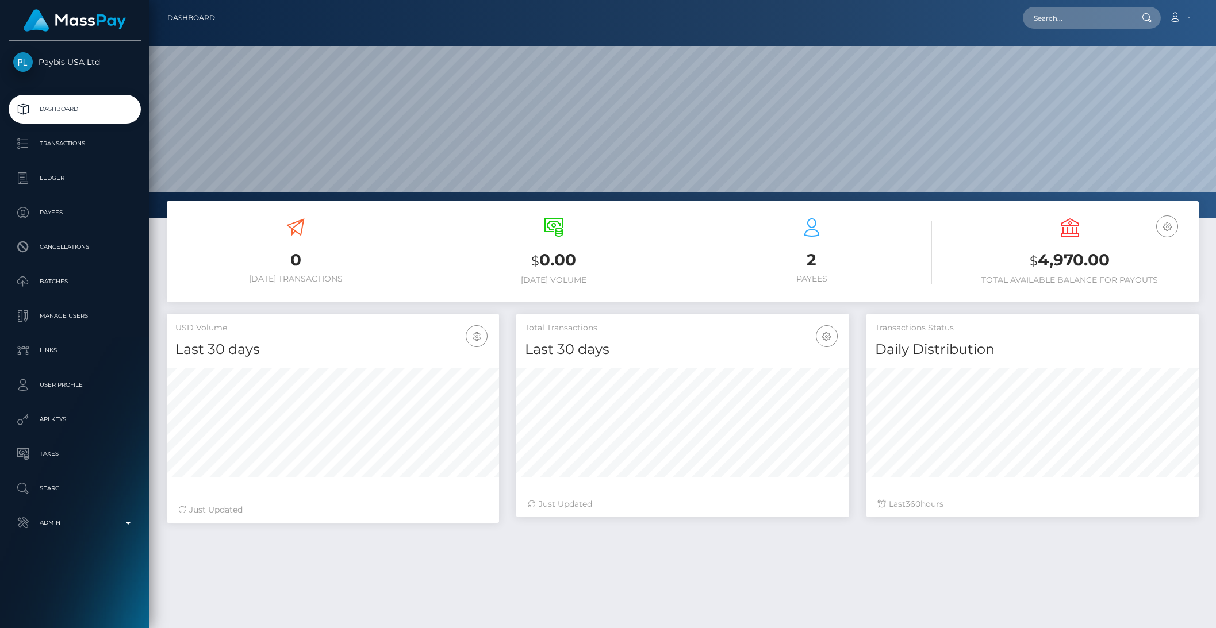
scroll to position [203, 332]
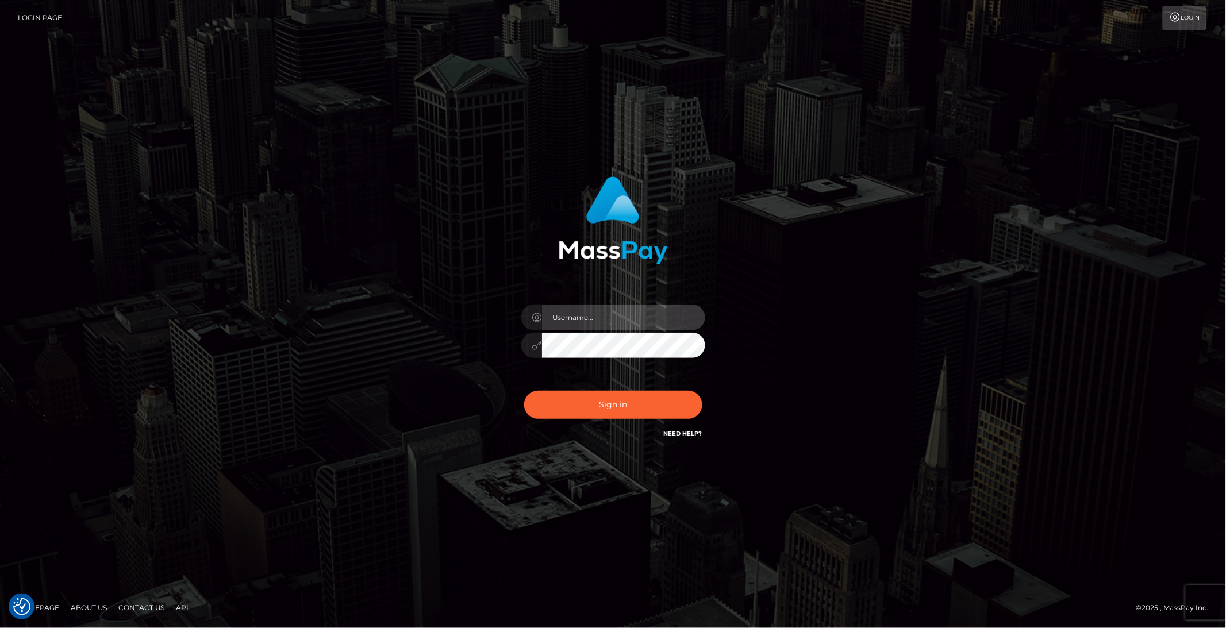
type input "brentg"
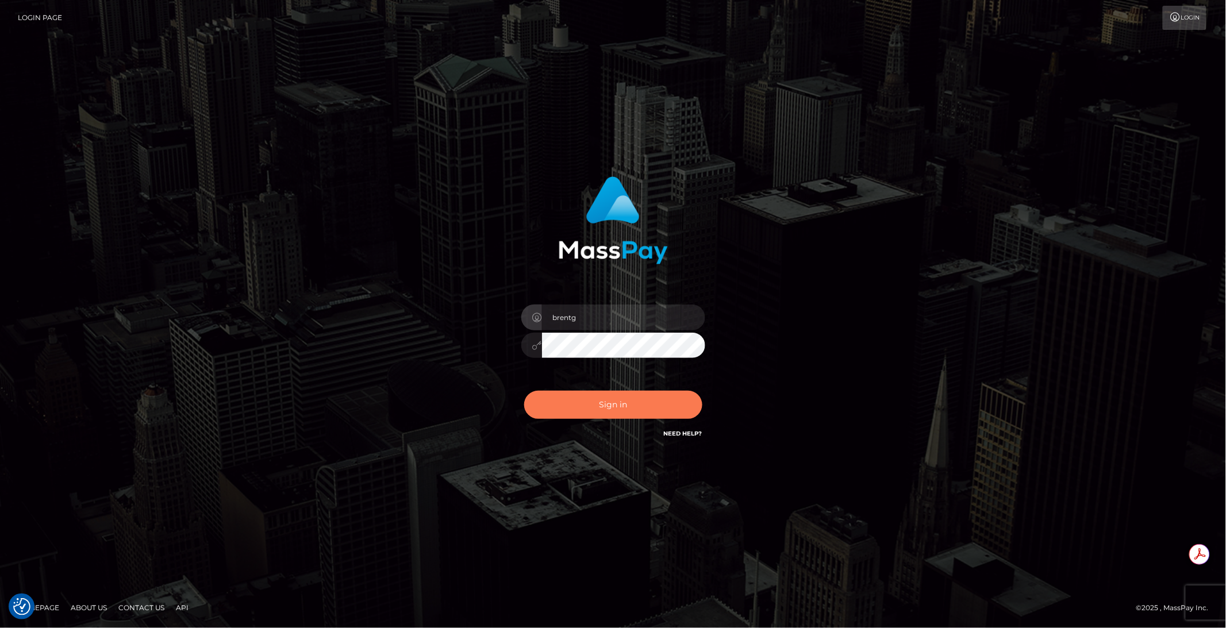
click at [591, 400] on button "Sign in" at bounding box center [613, 405] width 178 height 28
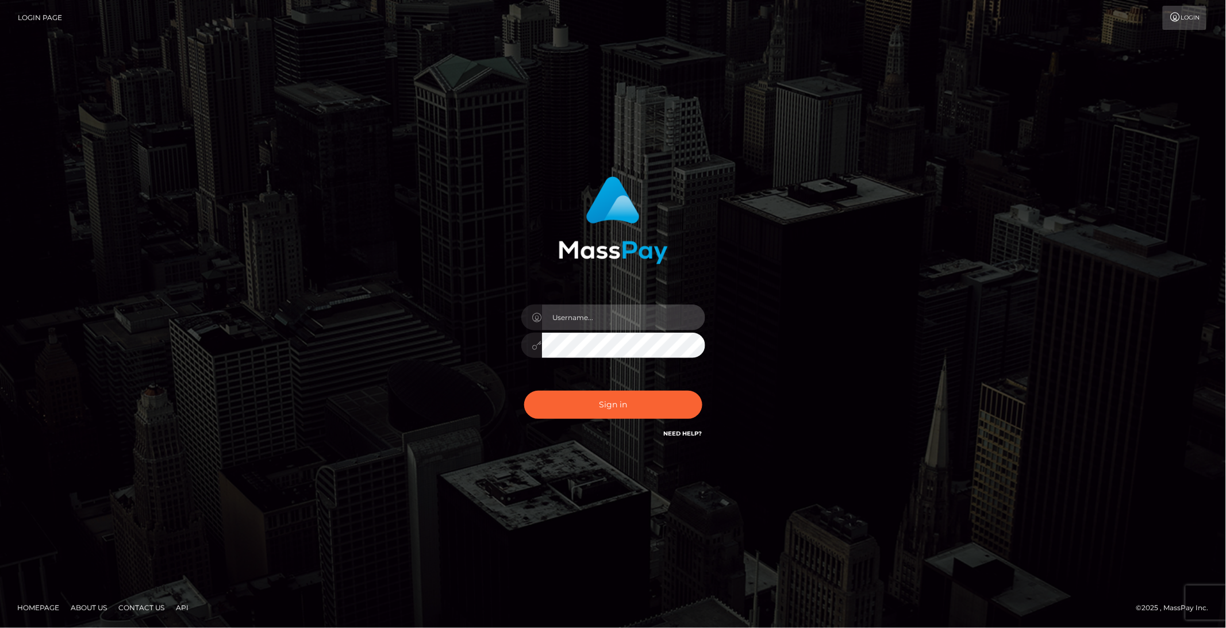
type input "brentg"
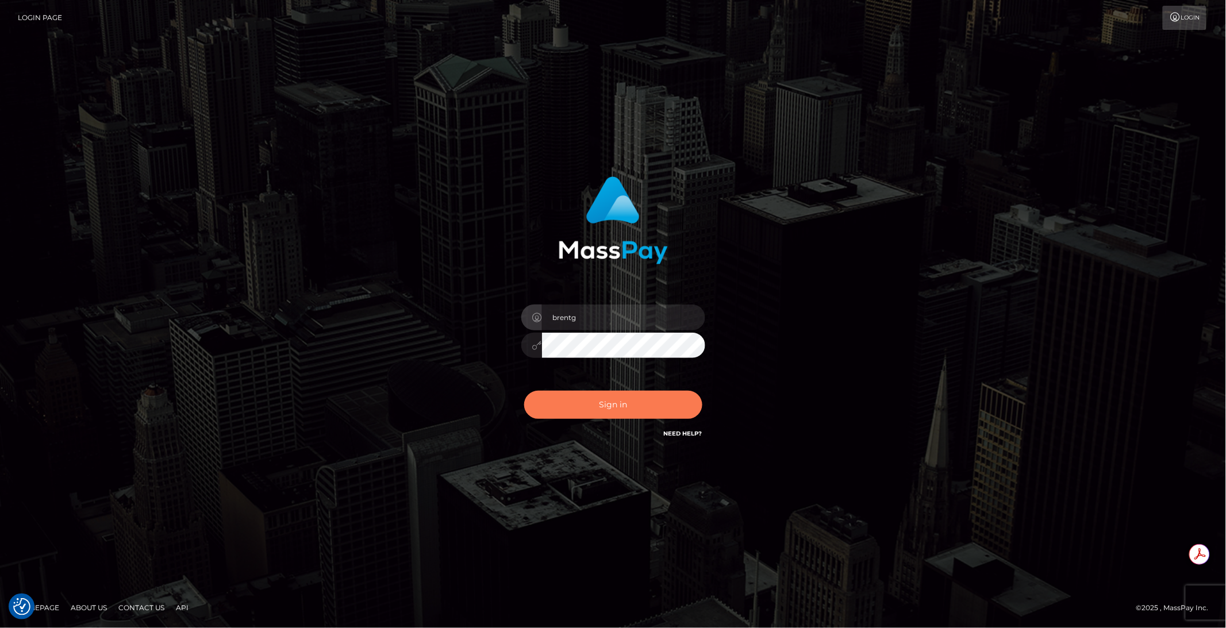
click at [592, 401] on button "Sign in" at bounding box center [613, 405] width 178 height 28
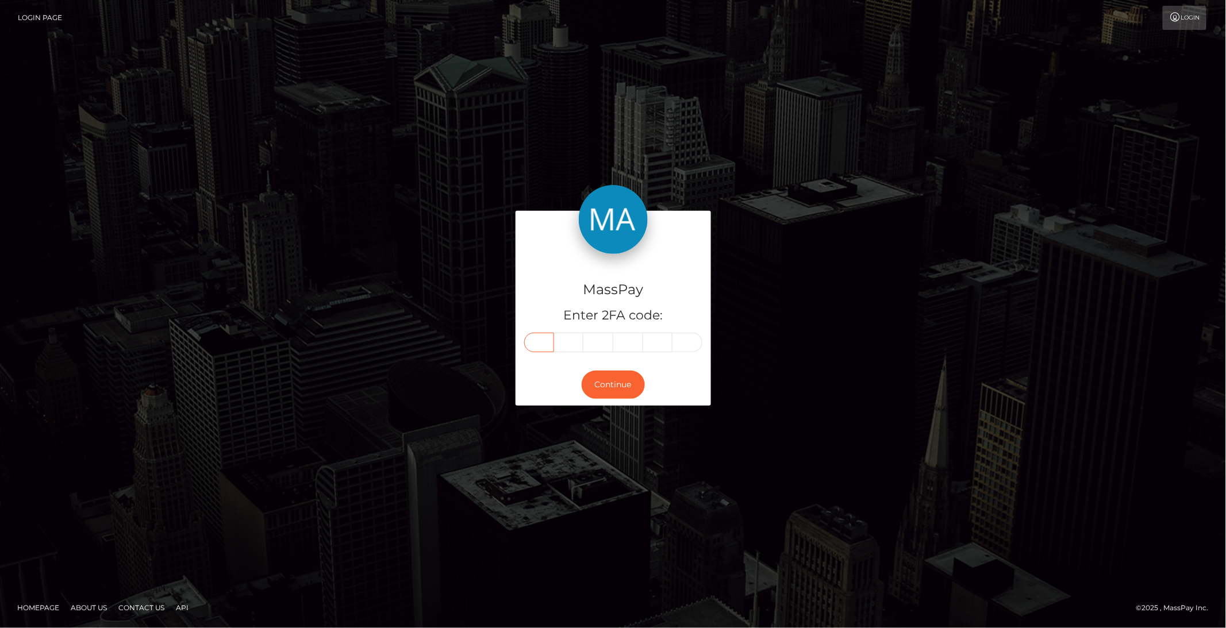
paste input "3"
type input "3"
type input "7"
type input "4"
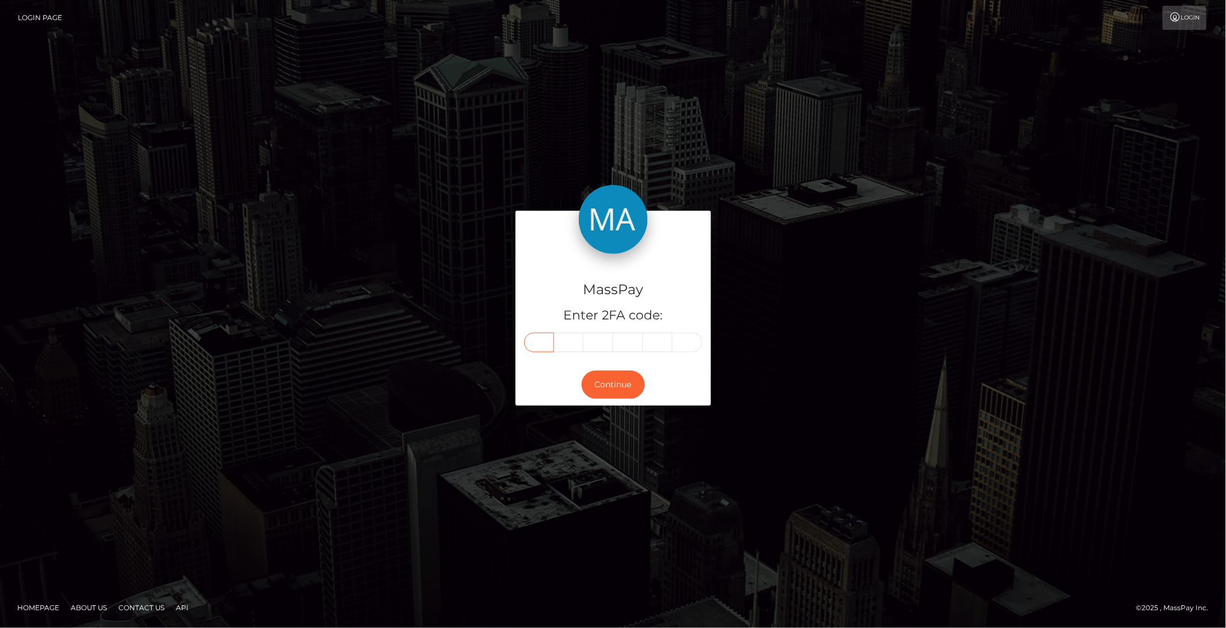
type input "8"
type input "9"
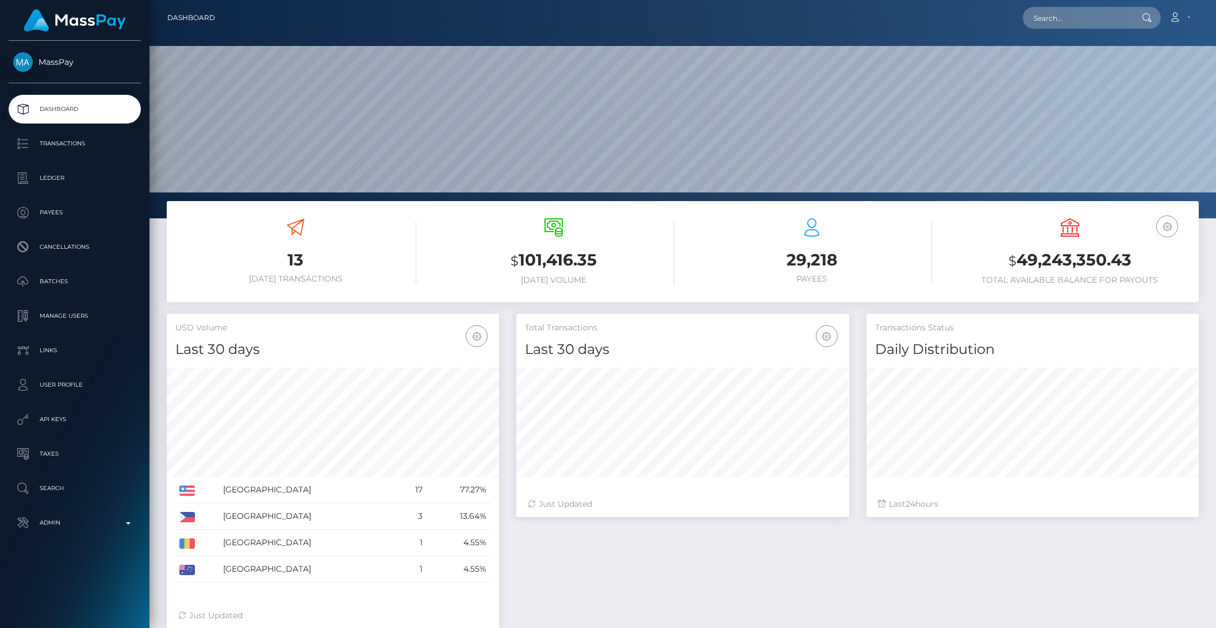
scroll to position [203, 332]
click at [108, 492] on p "Search" at bounding box center [74, 488] width 123 height 17
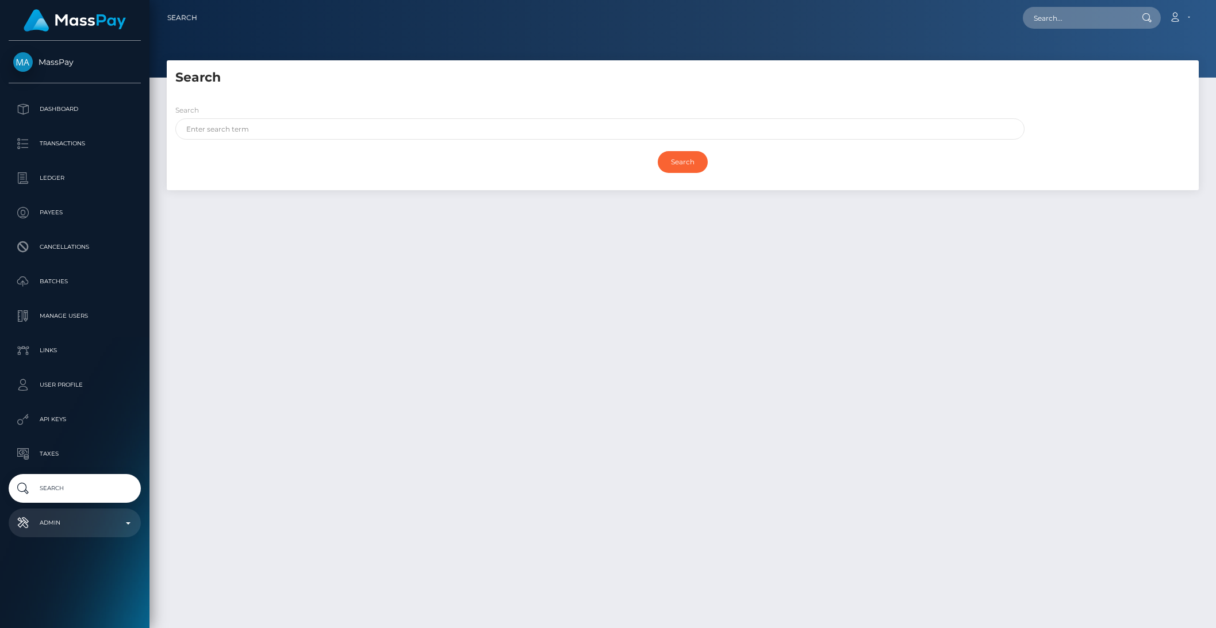
click at [93, 527] on p "Admin" at bounding box center [74, 523] width 123 height 17
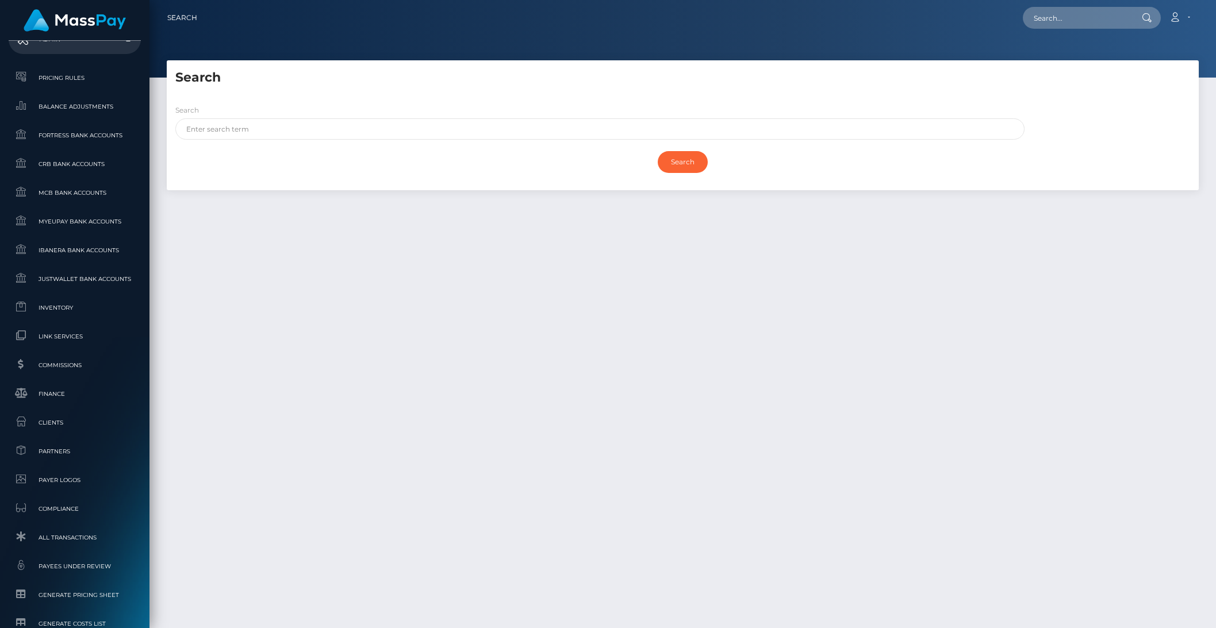
scroll to position [611, 0]
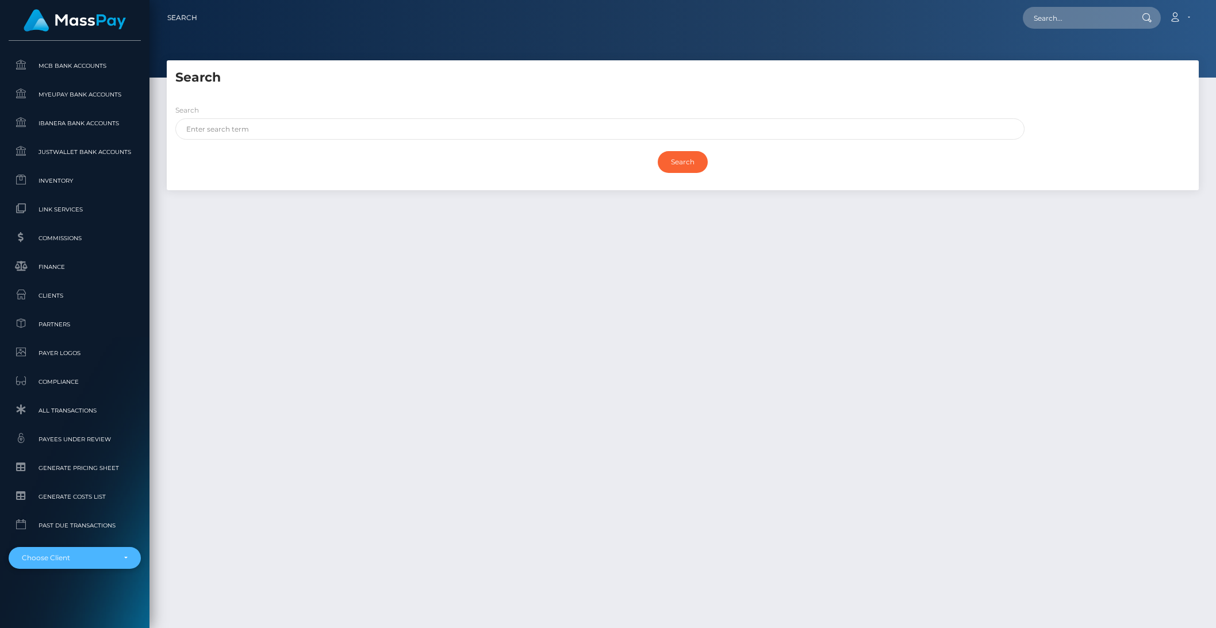
click at [80, 563] on div "Choose Client" at bounding box center [75, 558] width 132 height 22
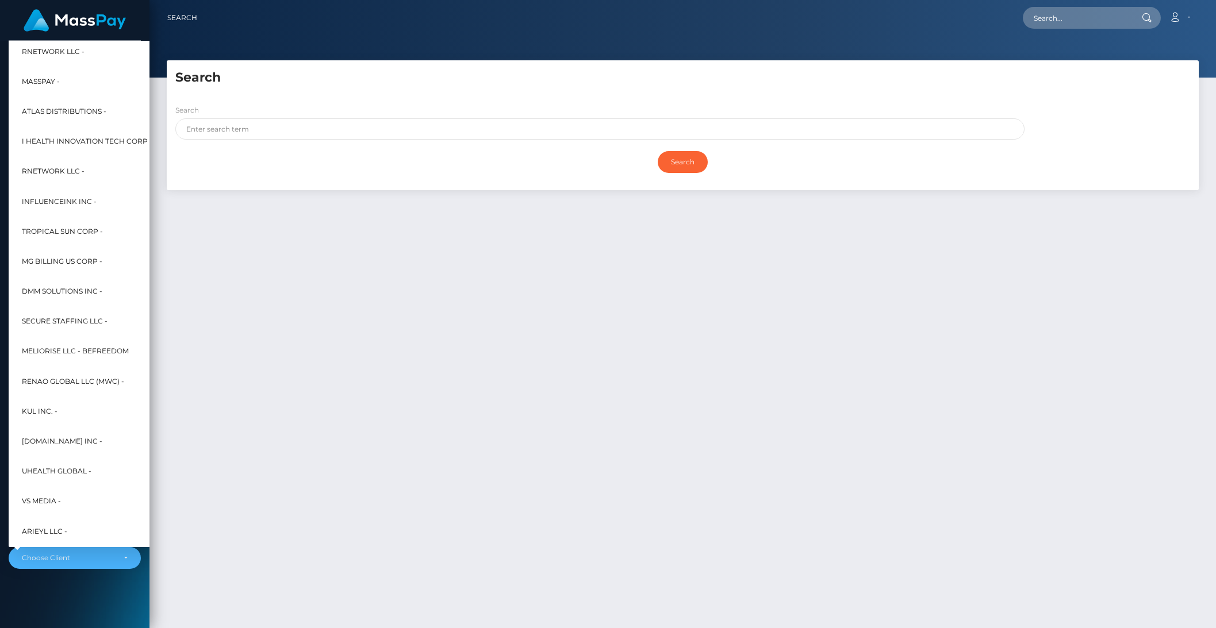
scroll to position [0, 0]
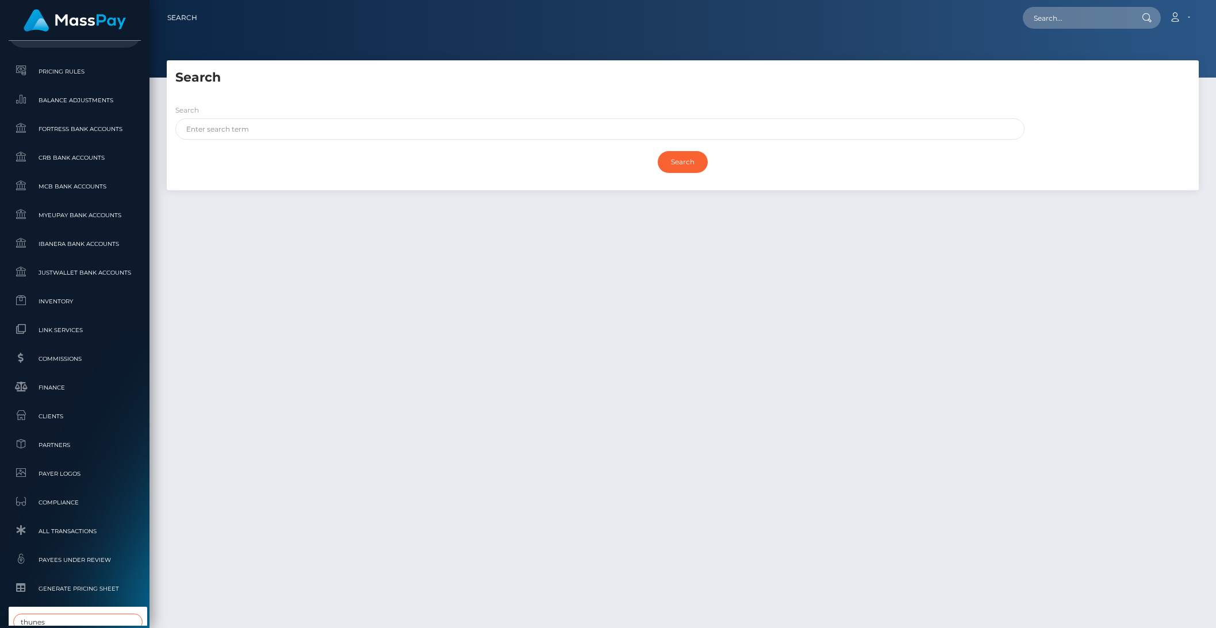
type input "thunes"
select select "253"
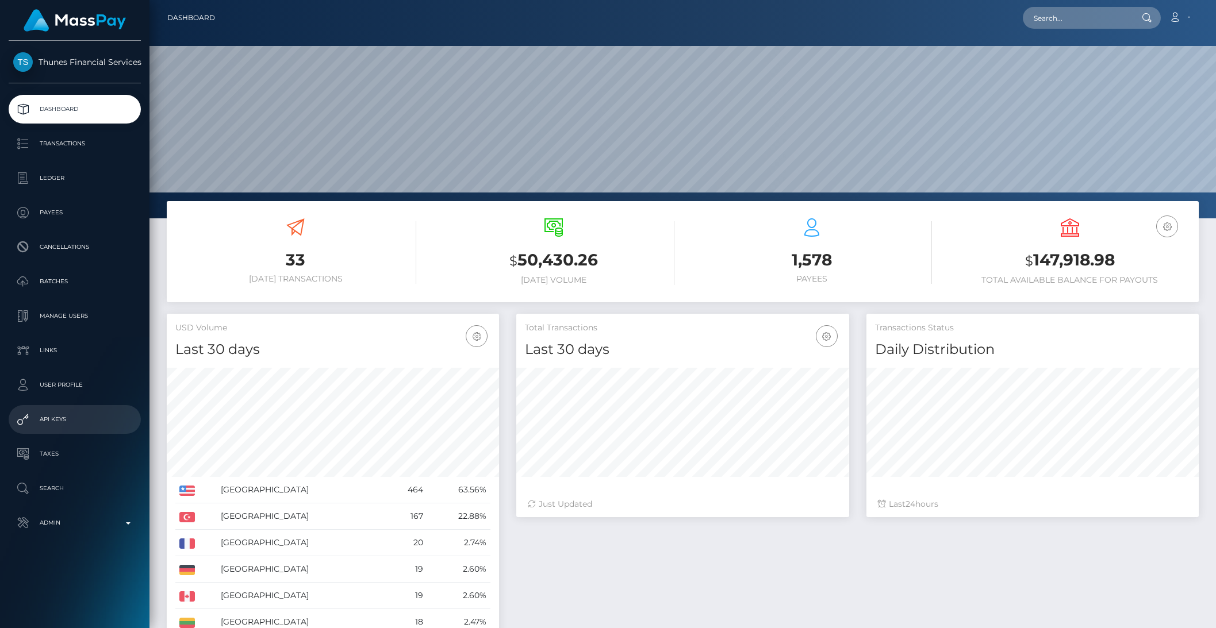
scroll to position [203, 332]
click at [53, 420] on p "API Keys" at bounding box center [74, 419] width 123 height 17
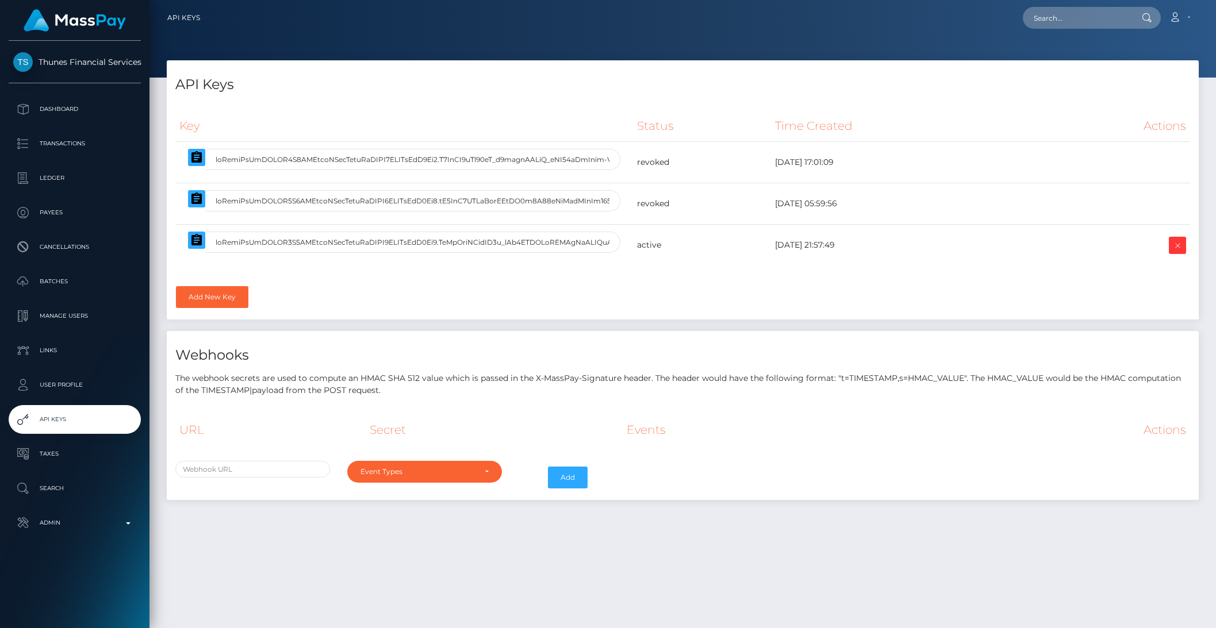
select select
click at [191, 241] on icon "button" at bounding box center [196, 239] width 10 height 11
click at [204, 240] on button "button" at bounding box center [196, 240] width 17 height 17
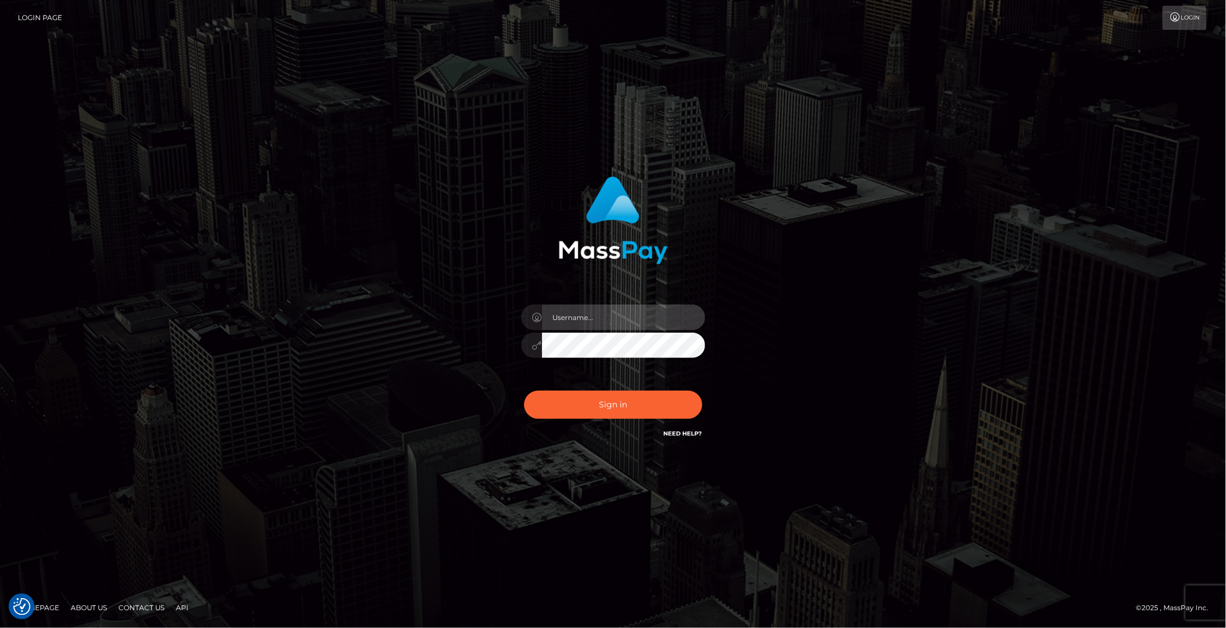
type input "brentg"
